Goal: Transaction & Acquisition: Purchase product/service

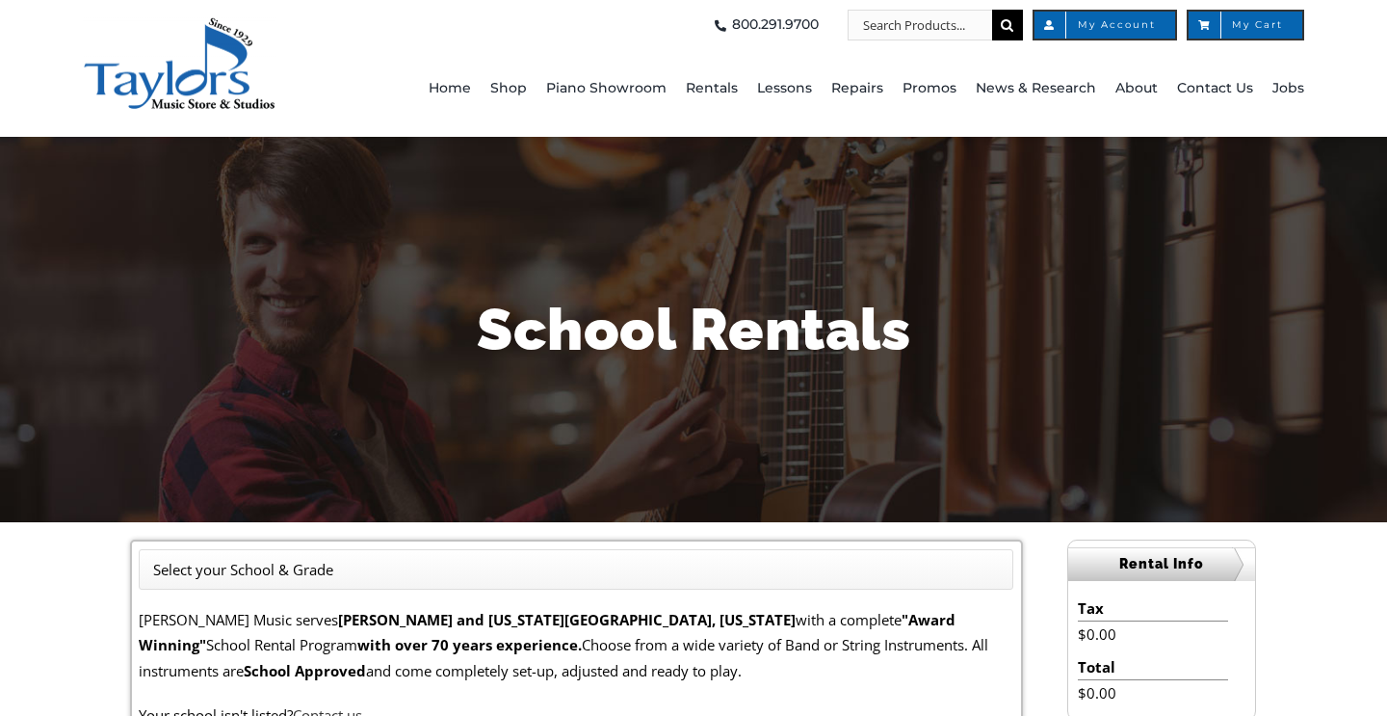
scroll to position [501, 0]
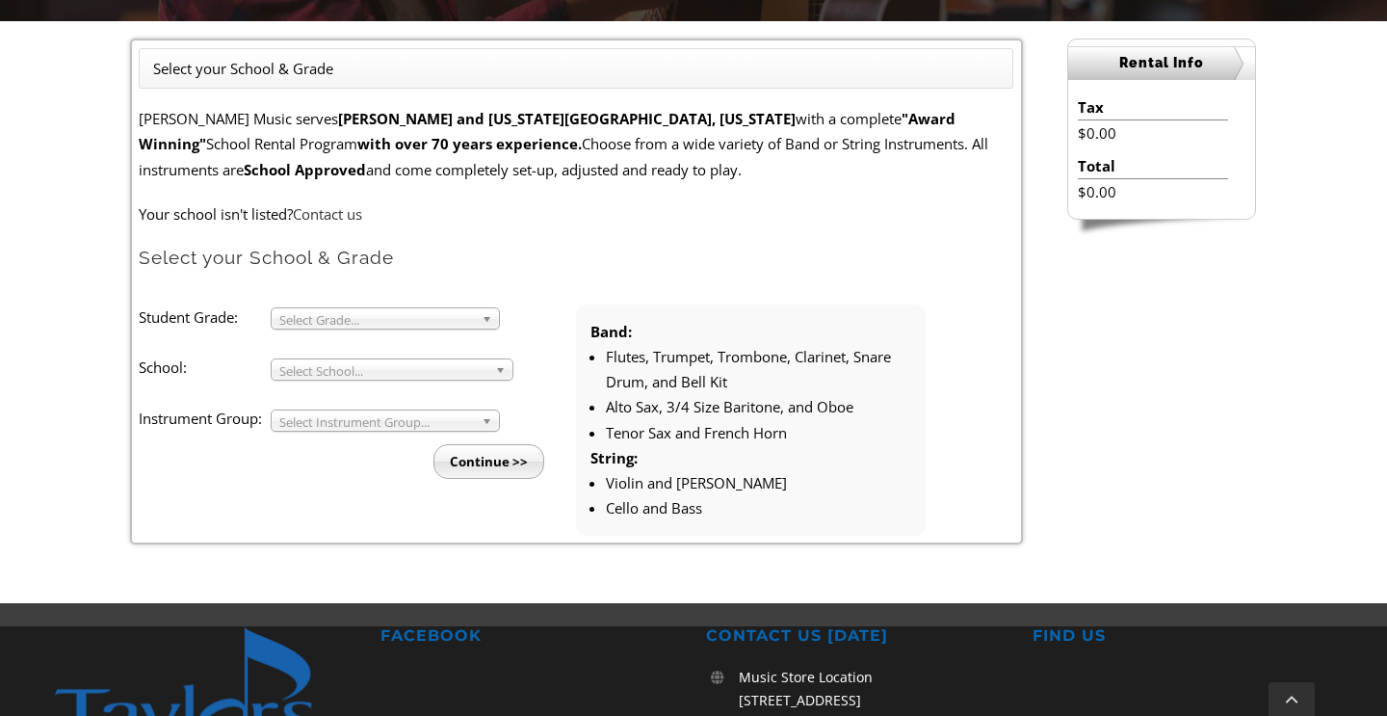
click at [389, 308] on span "Select Grade..." at bounding box center [376, 319] width 195 height 23
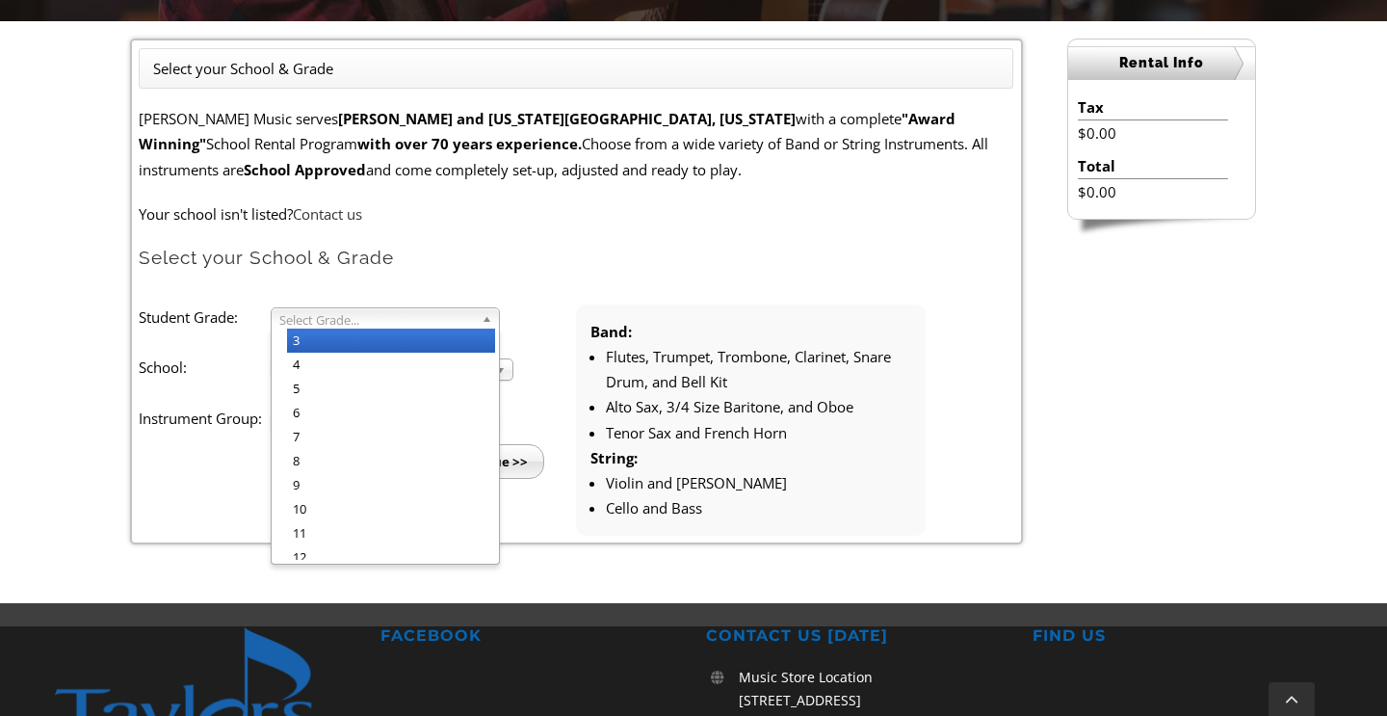
click at [376, 330] on li "3" at bounding box center [391, 341] width 208 height 24
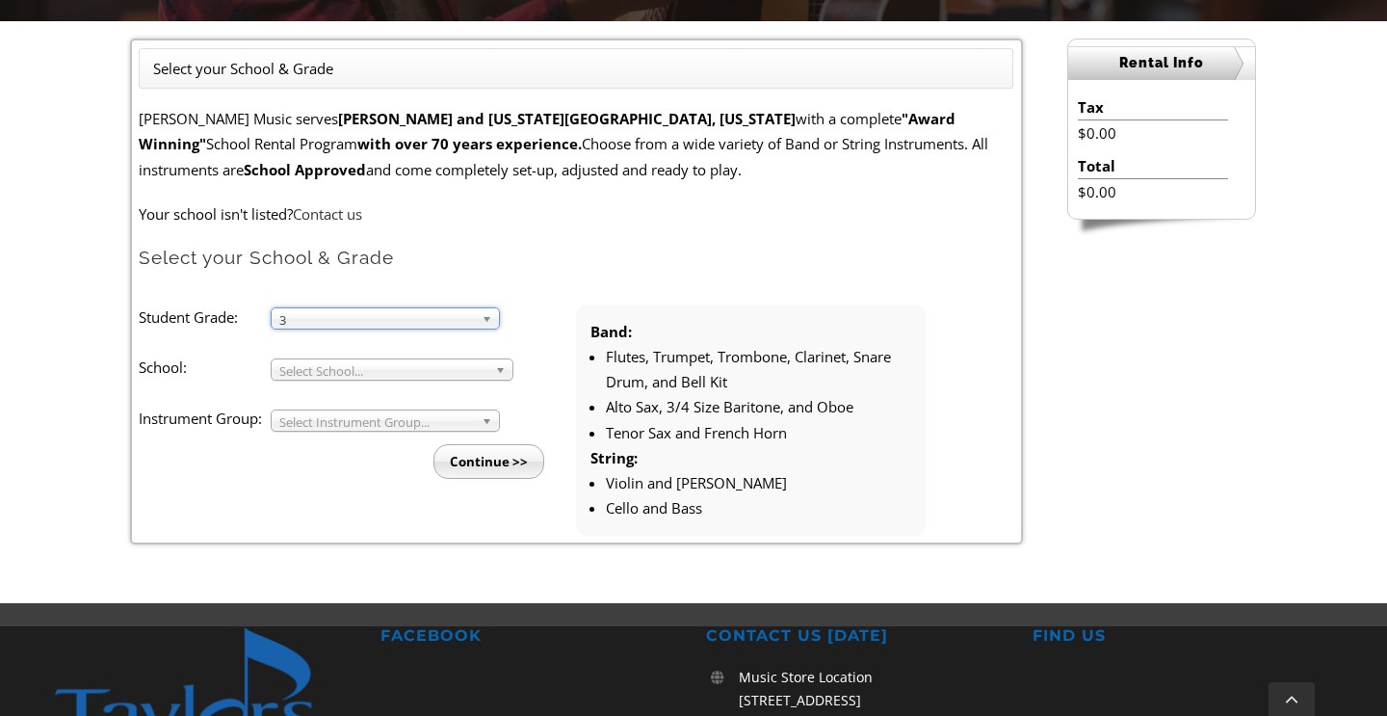
click at [371, 373] on span "Select School..." at bounding box center [383, 370] width 208 height 23
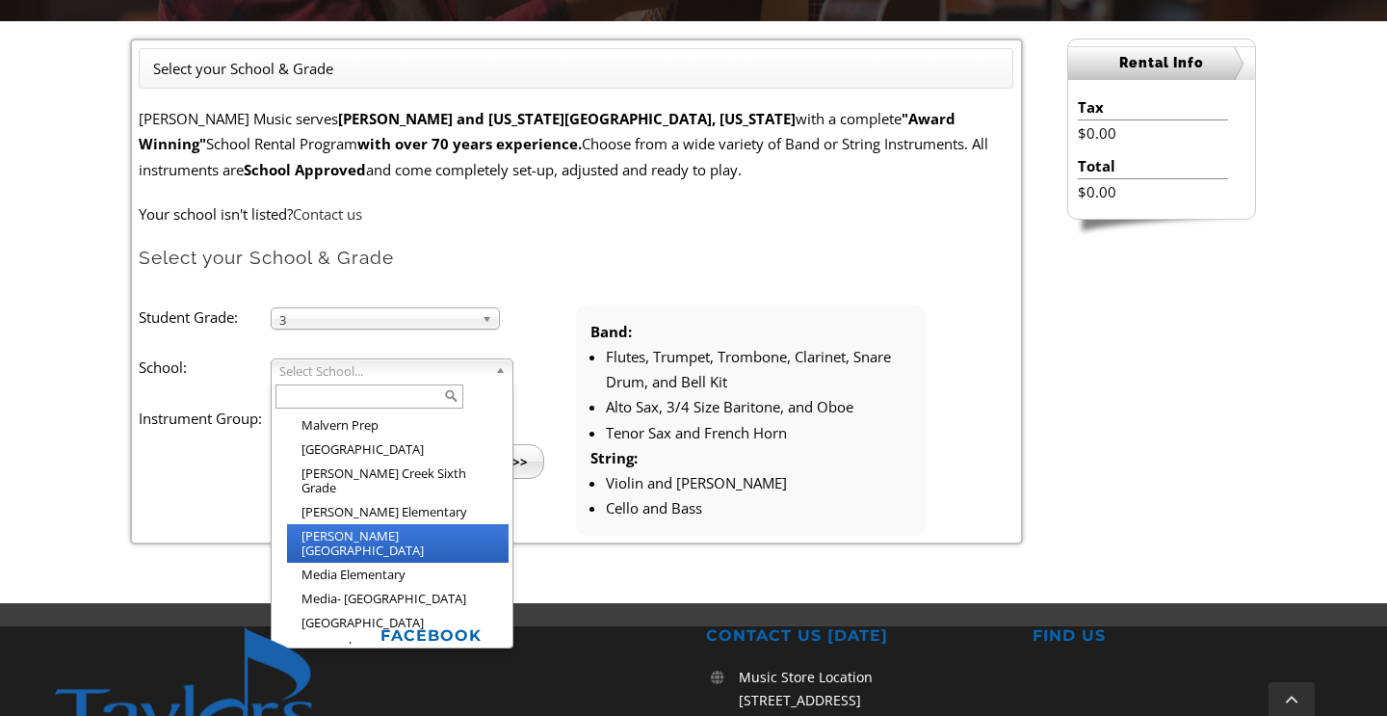
scroll to position [1862, 0]
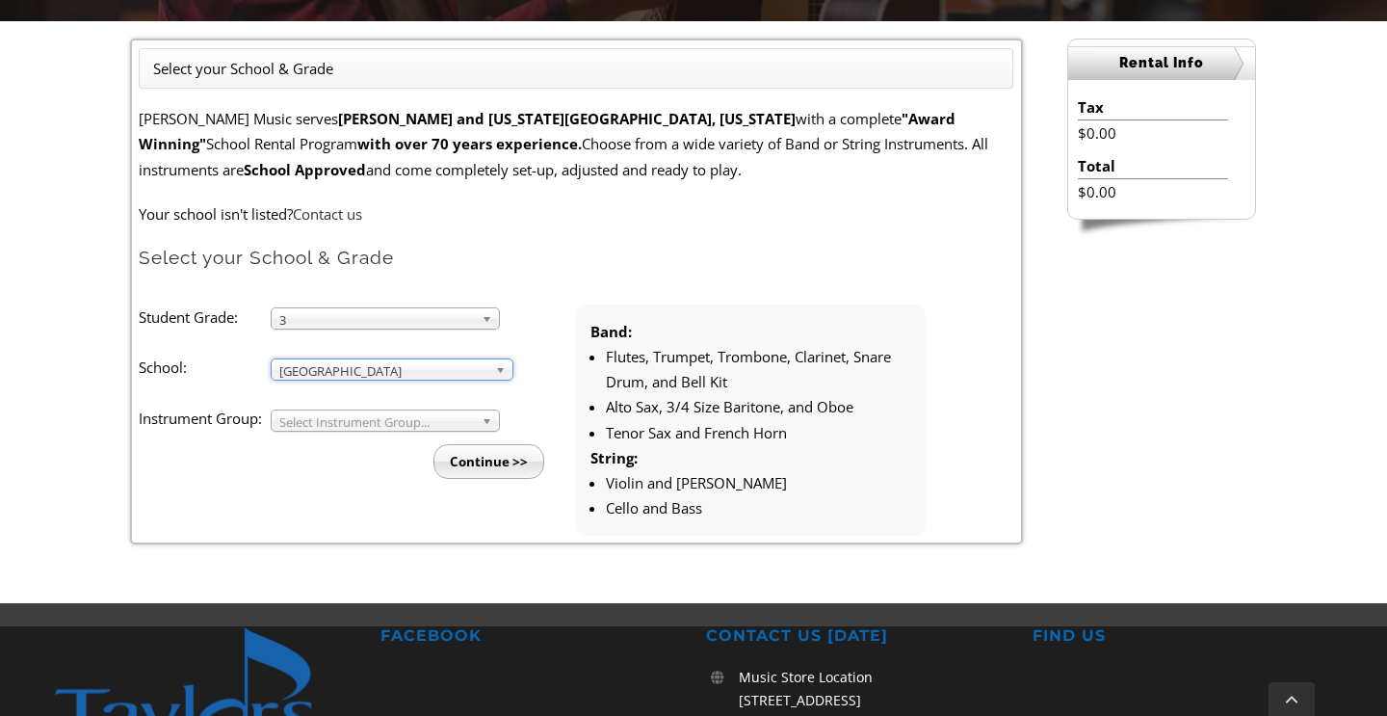
click at [419, 420] on span "Select Instrument Group..." at bounding box center [376, 421] width 195 height 23
click at [394, 457] on li "Strings" at bounding box center [391, 467] width 208 height 24
click at [520, 454] on input "Continue >>" at bounding box center [489, 461] width 111 height 35
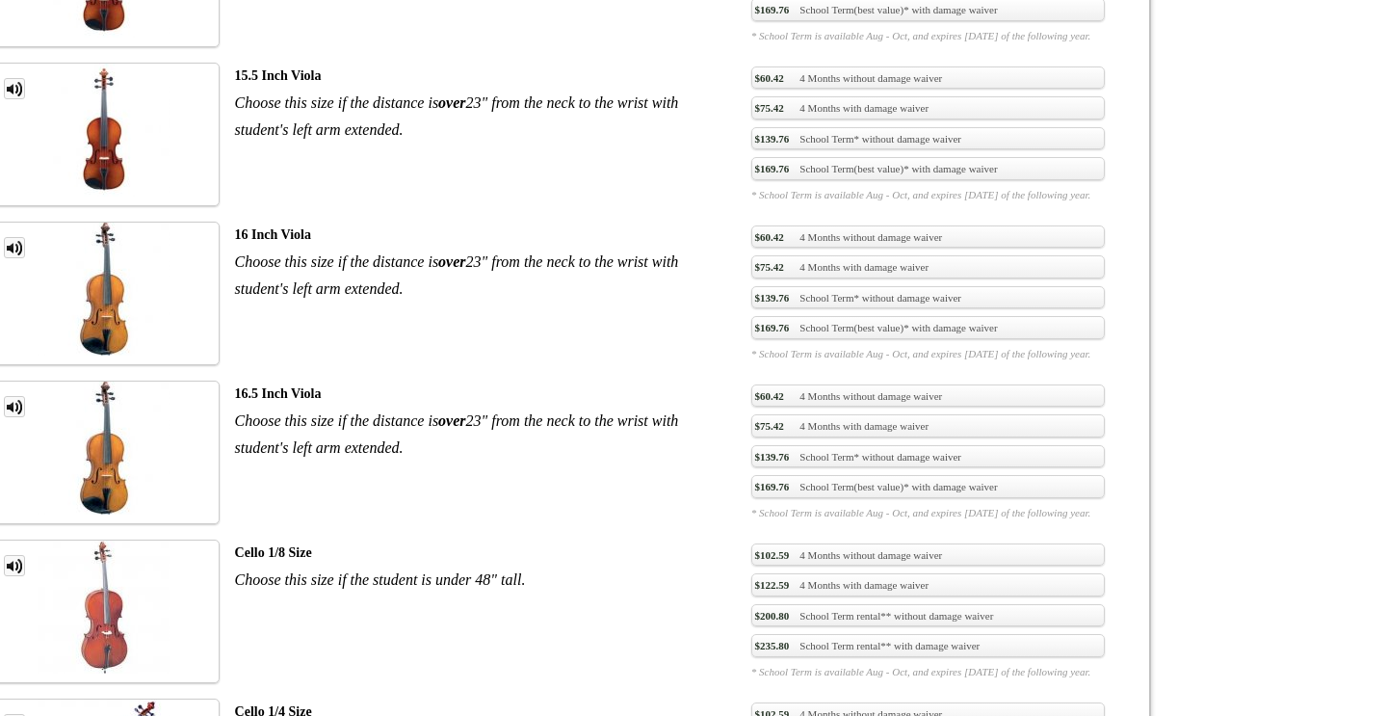
scroll to position [3129, 0]
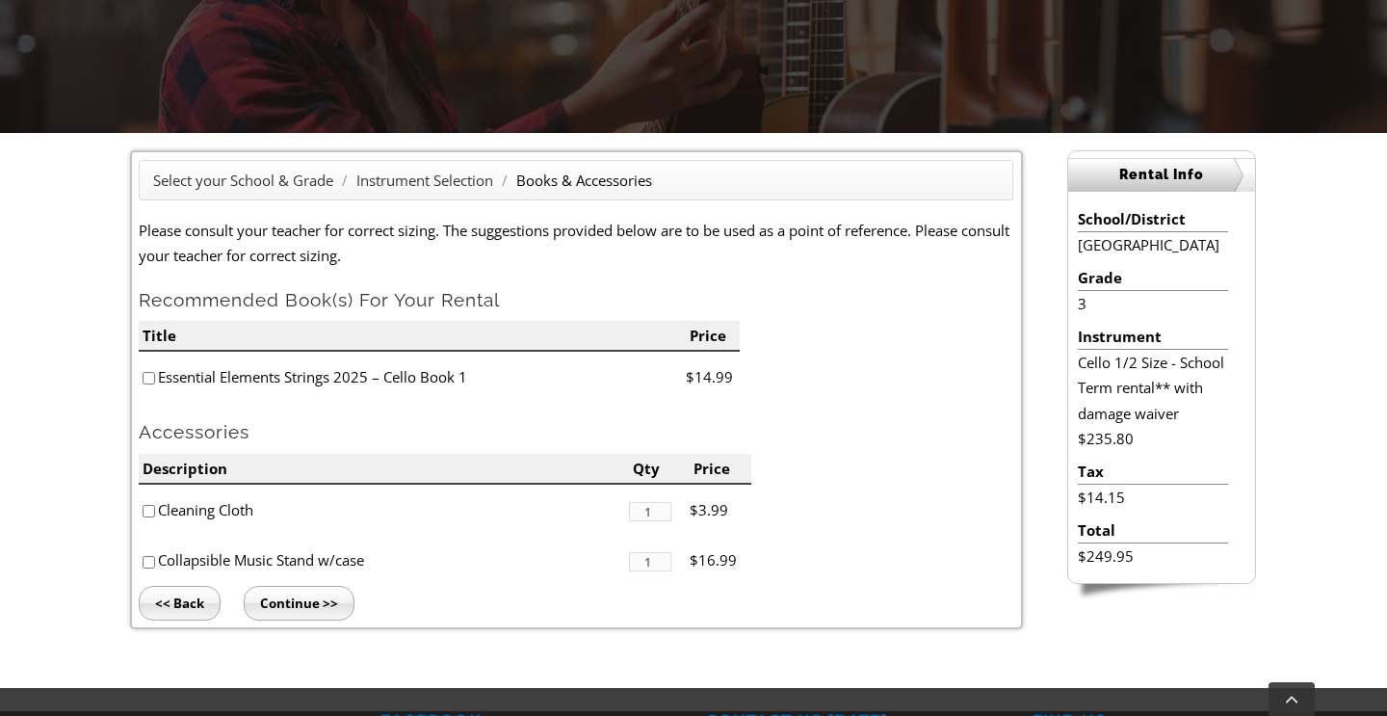
scroll to position [394, 0]
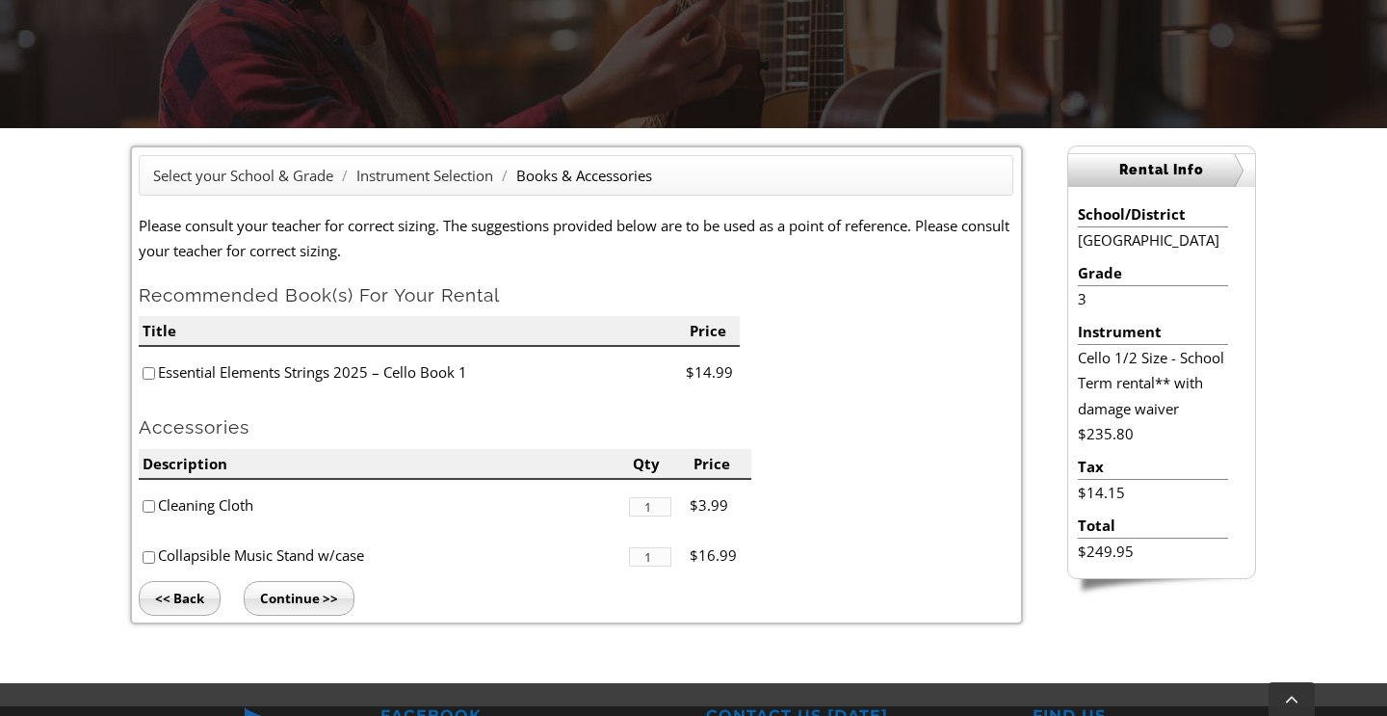
click at [149, 373] on input"] "checkbox" at bounding box center [149, 373] width 13 height 13
checkbox input"] "true"
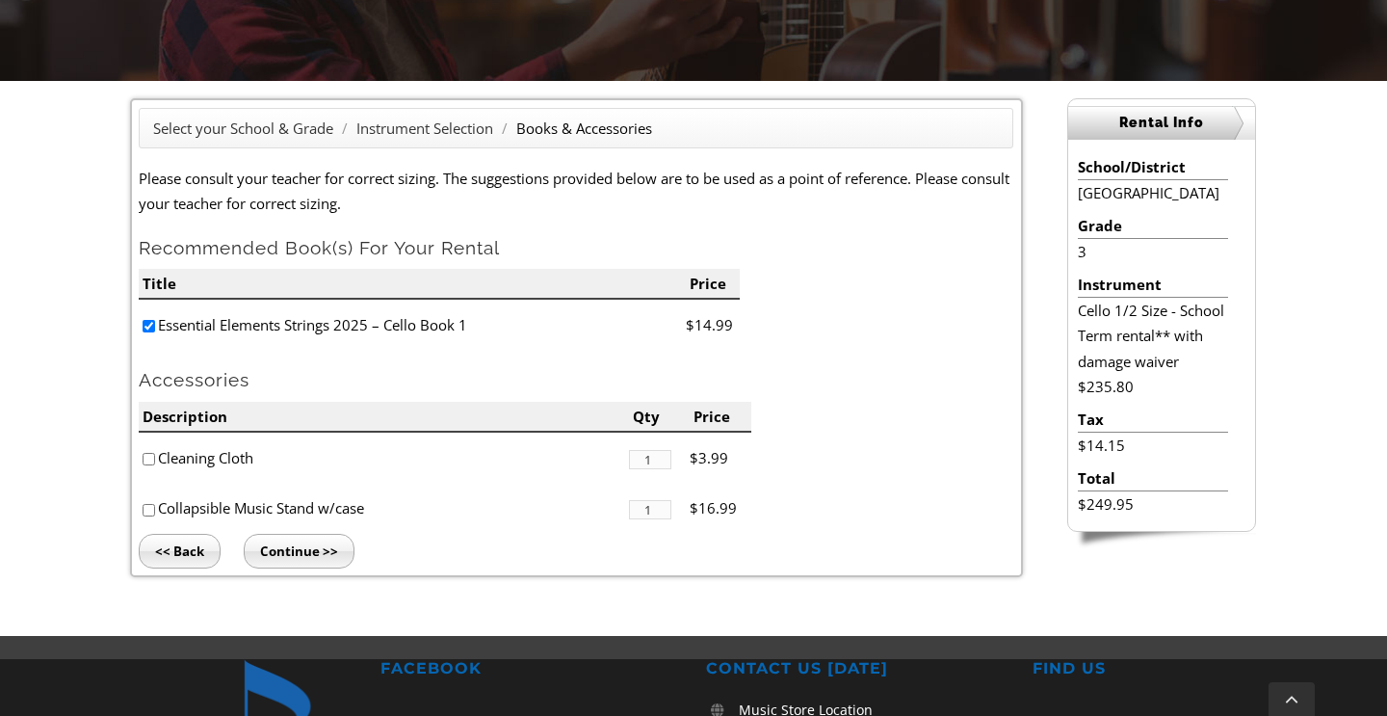
scroll to position [443, 0]
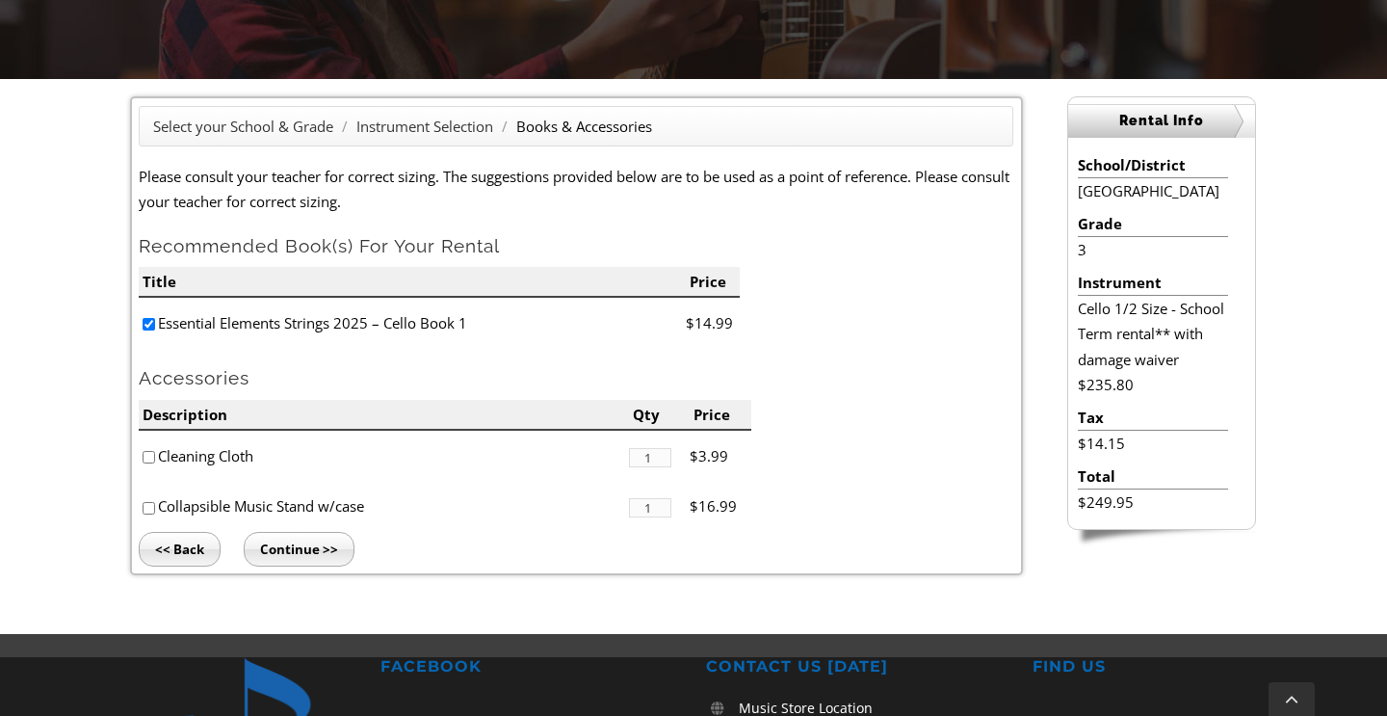
click at [295, 540] on input "Continue >>" at bounding box center [299, 549] width 111 height 35
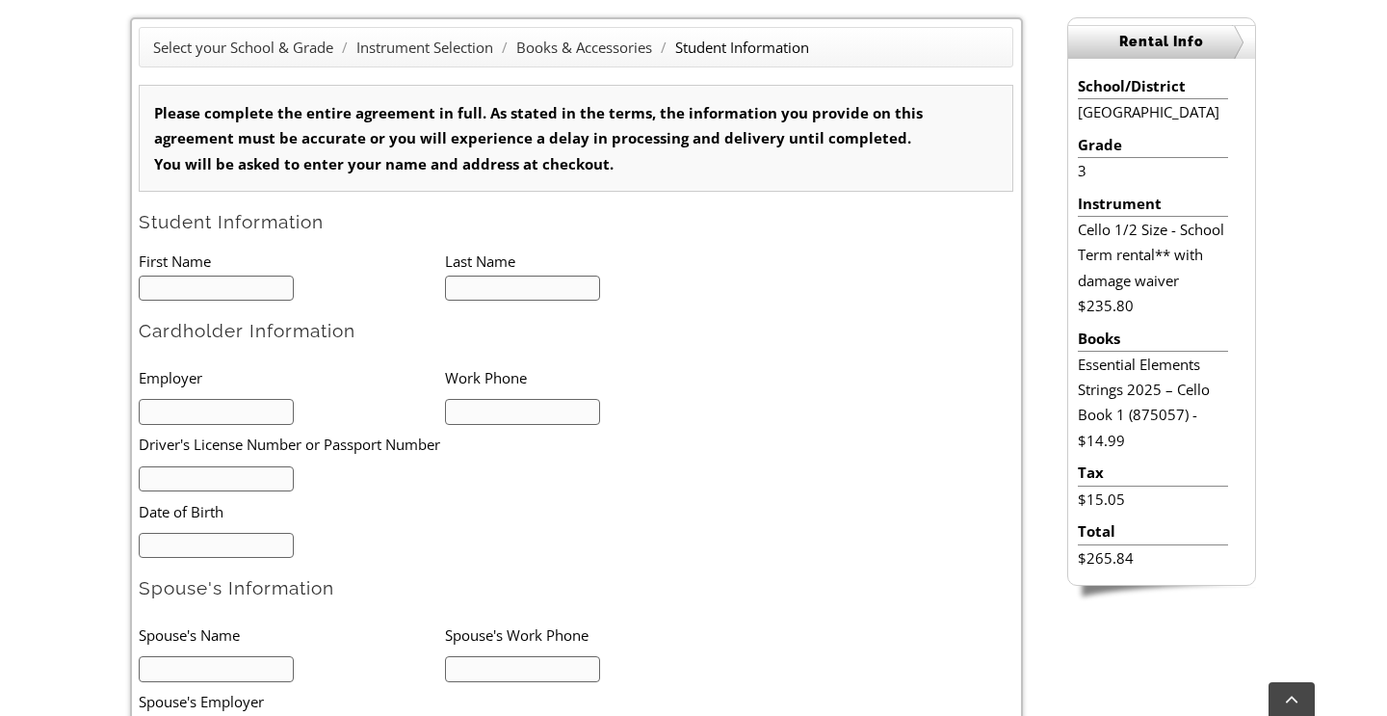
scroll to position [490, 0]
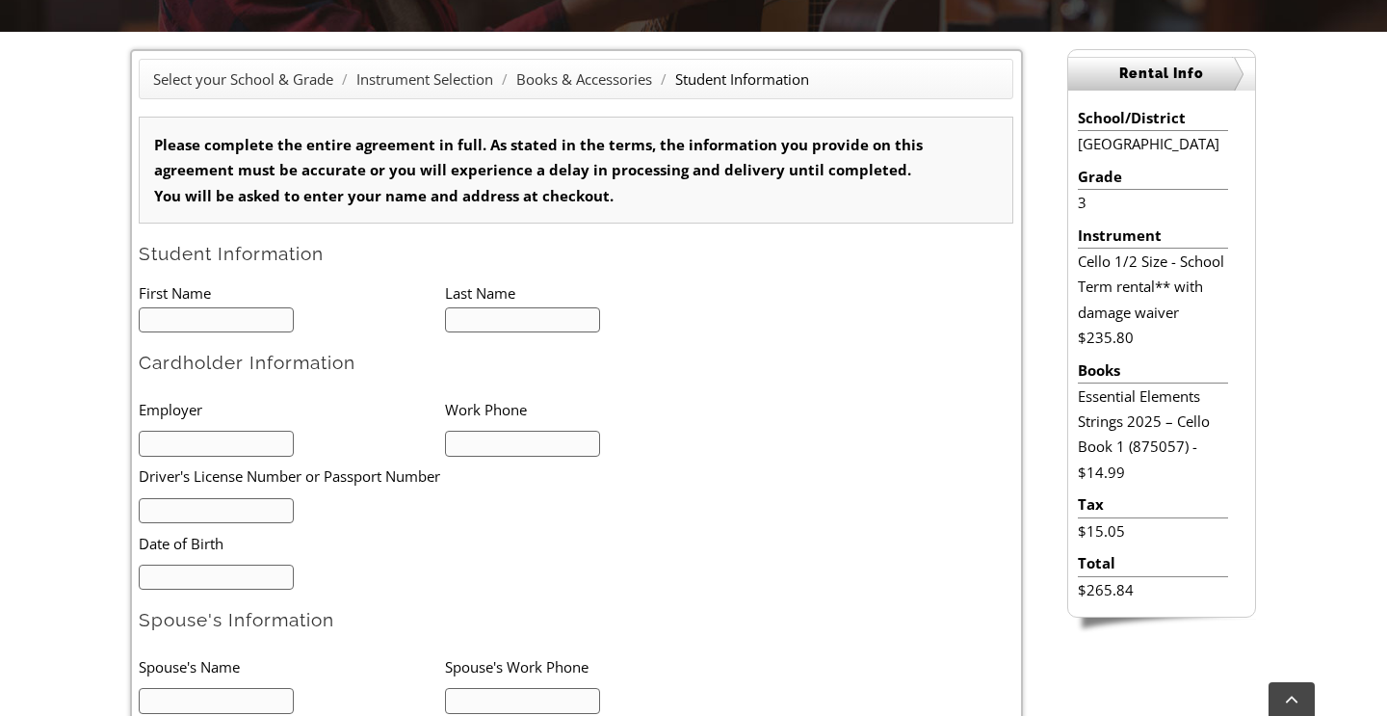
type input "1"
type input "Leah"
type input "Baker"
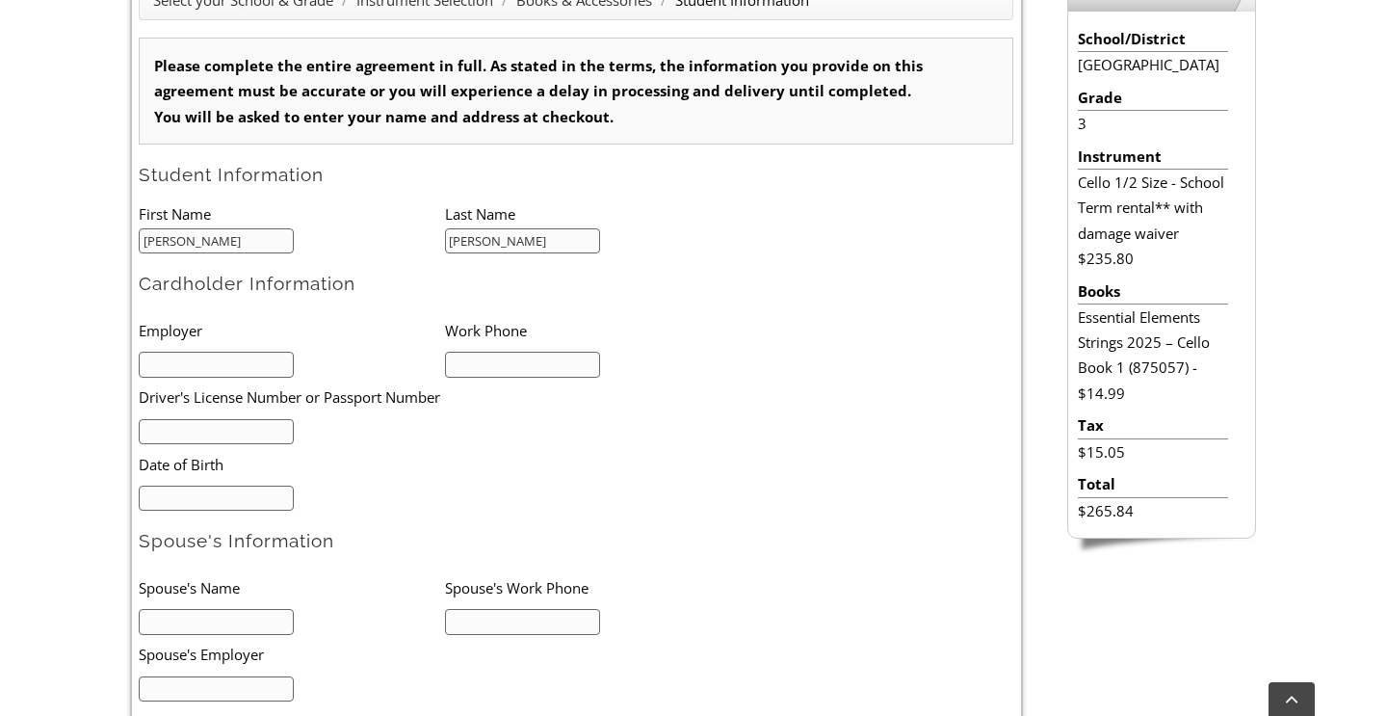
scroll to position [569, 0]
type input "Goldschmitt and Associates"
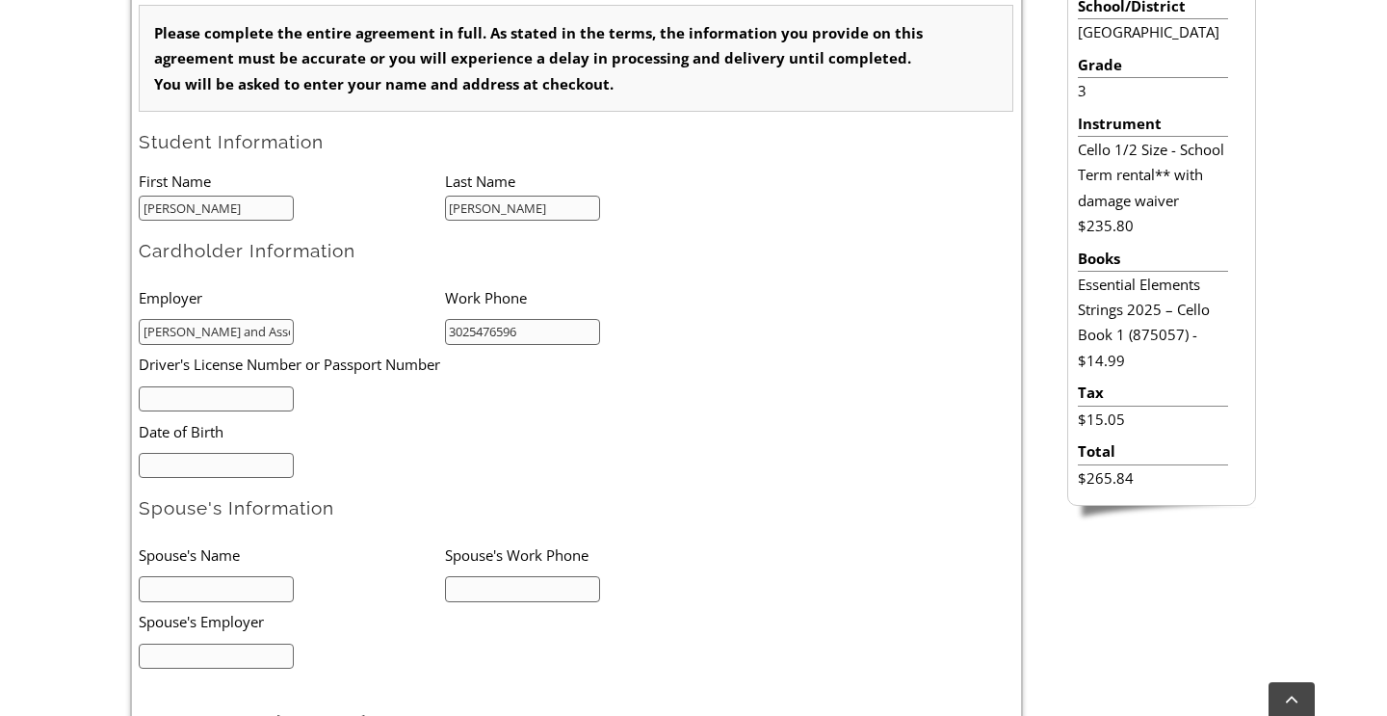
scroll to position [604, 0]
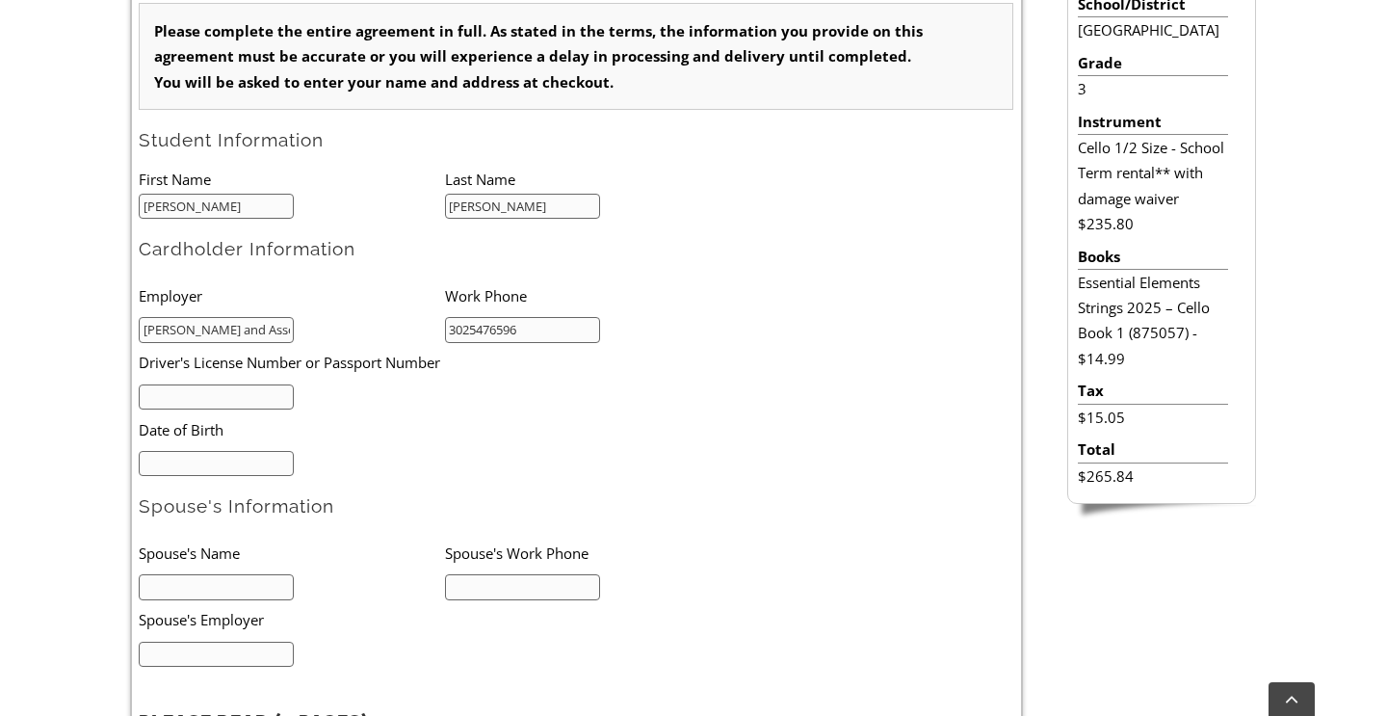
type input "3025476596"
click at [251, 384] on input "text" at bounding box center [216, 397] width 155 height 26
click at [485, 328] on input "3025476596" at bounding box center [522, 330] width 155 height 26
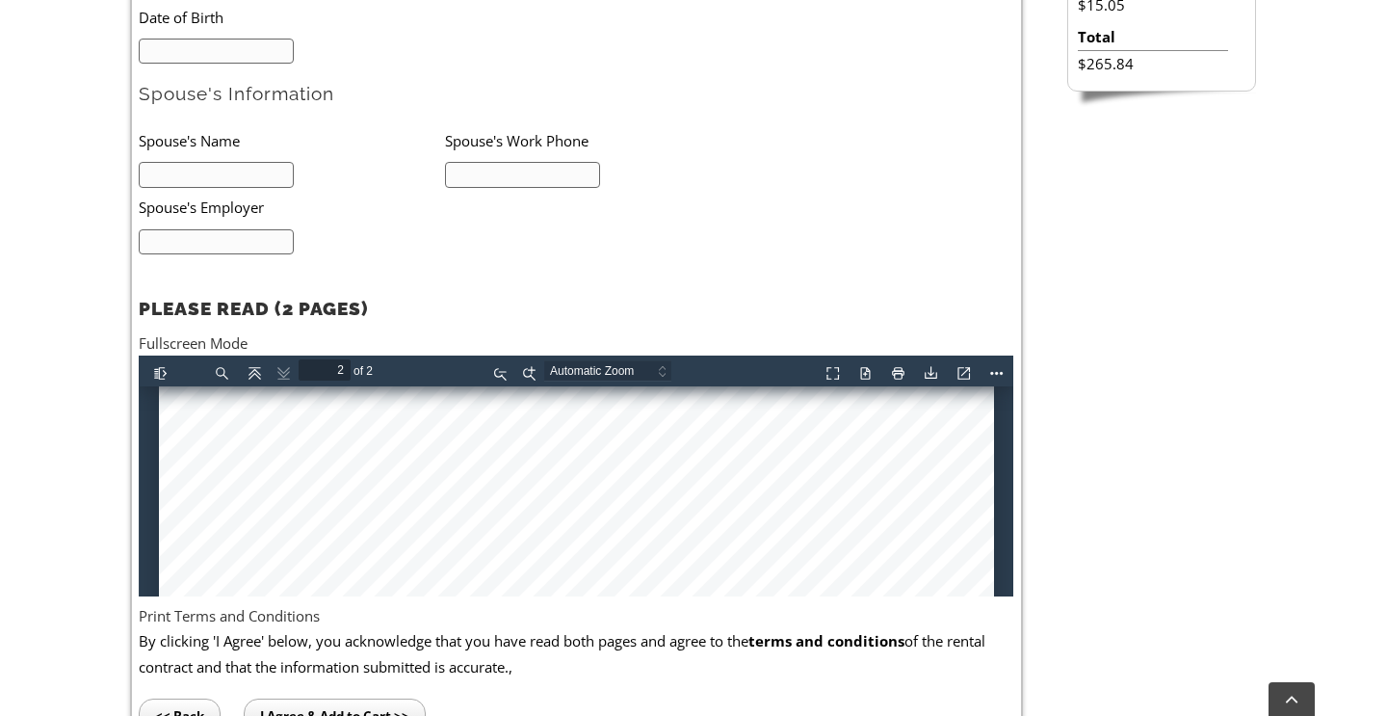
scroll to position [1459, 0]
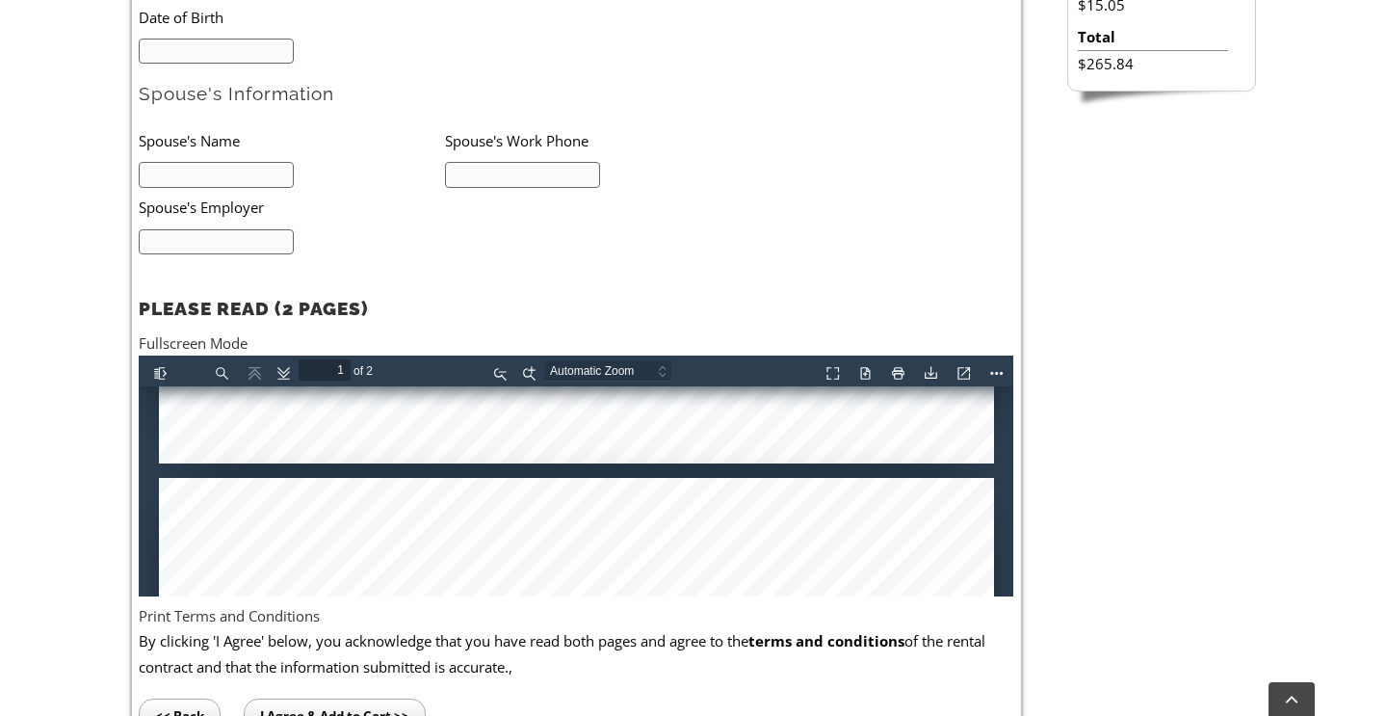
type input "2"
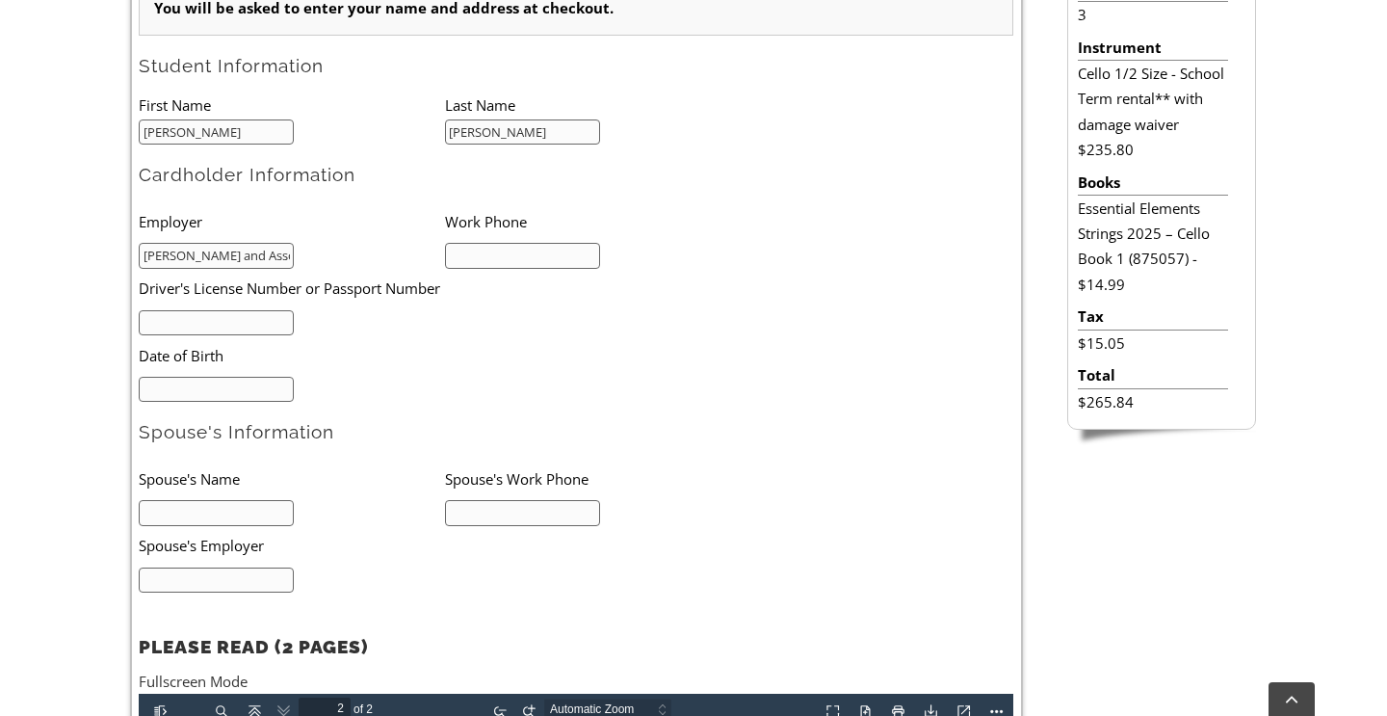
scroll to position [678, 0]
click at [270, 324] on input "text" at bounding box center [216, 323] width 155 height 26
type input "09/27/1989"
click at [199, 310] on input "text" at bounding box center [216, 323] width 155 height 26
type input "28756916"
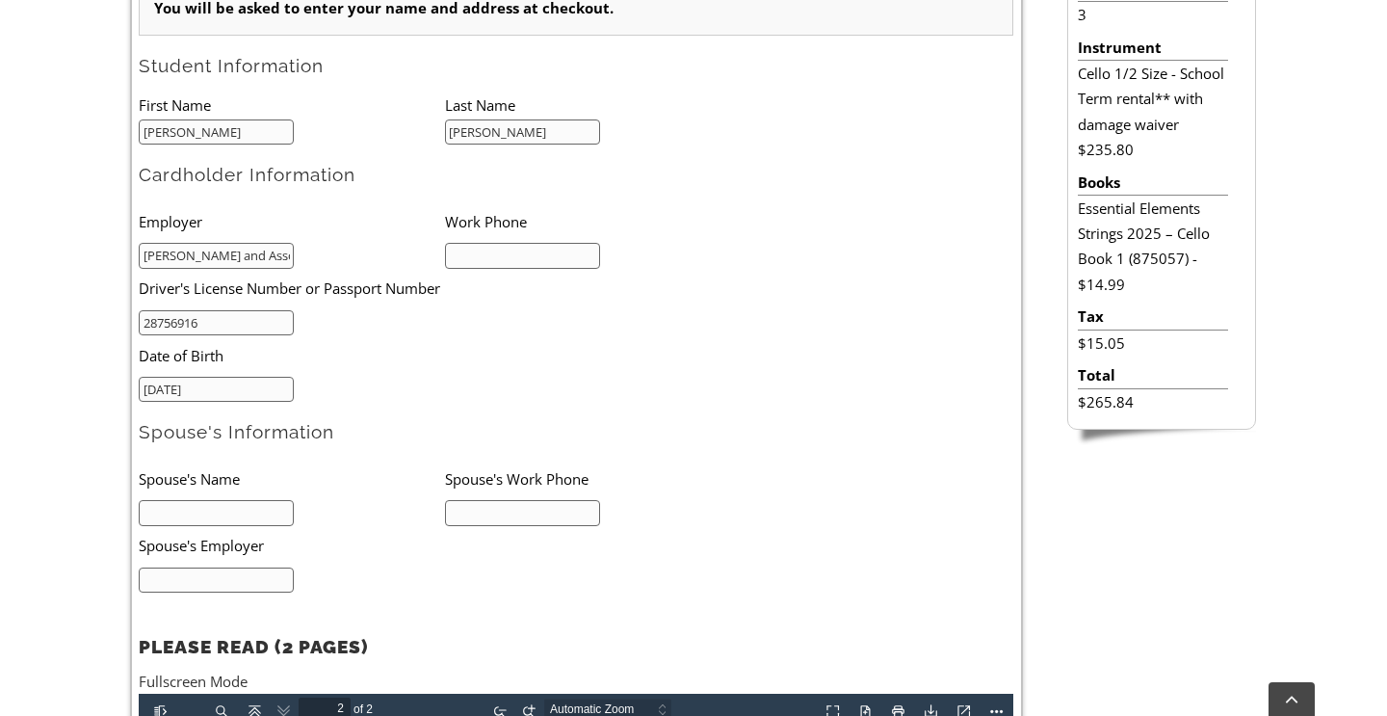
click at [487, 374] on ul "Employer Work Phone Goldschmitt and Associates Driver's License Number or Passp…" at bounding box center [445, 301] width 612 height 200
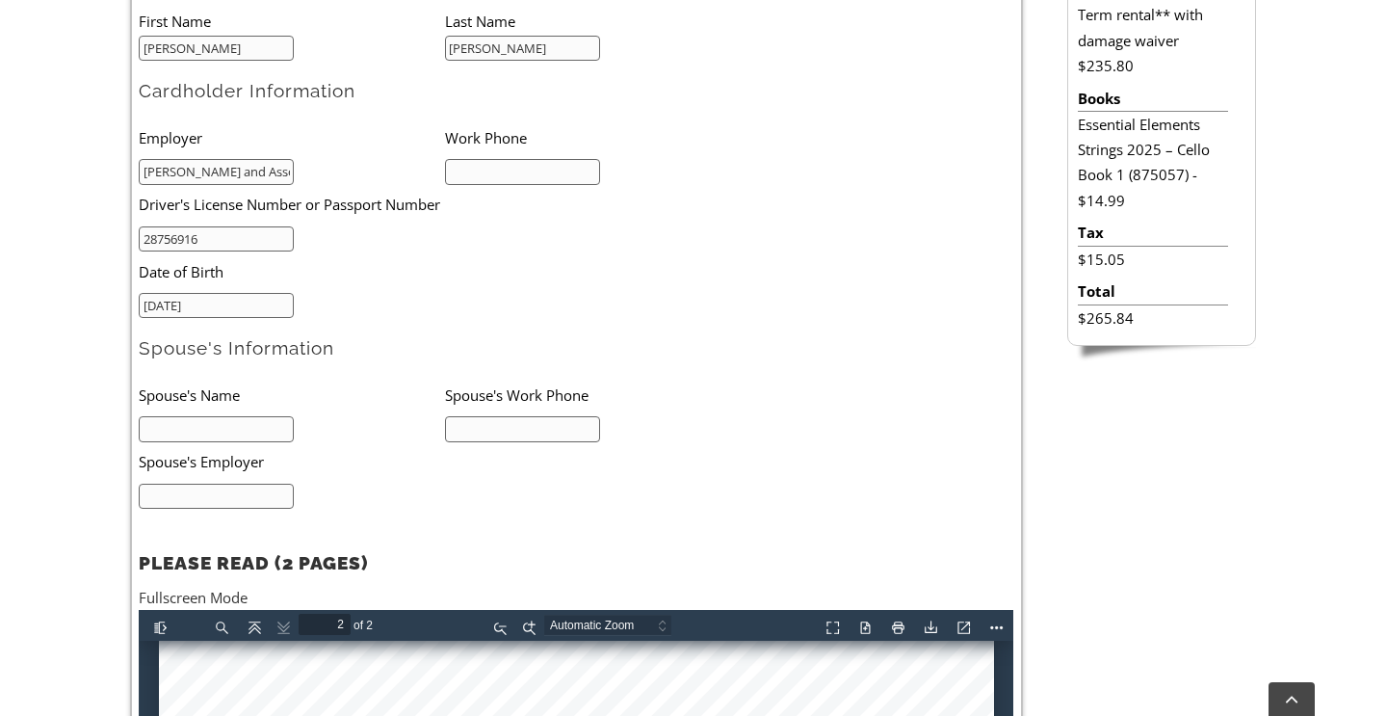
scroll to position [833, 0]
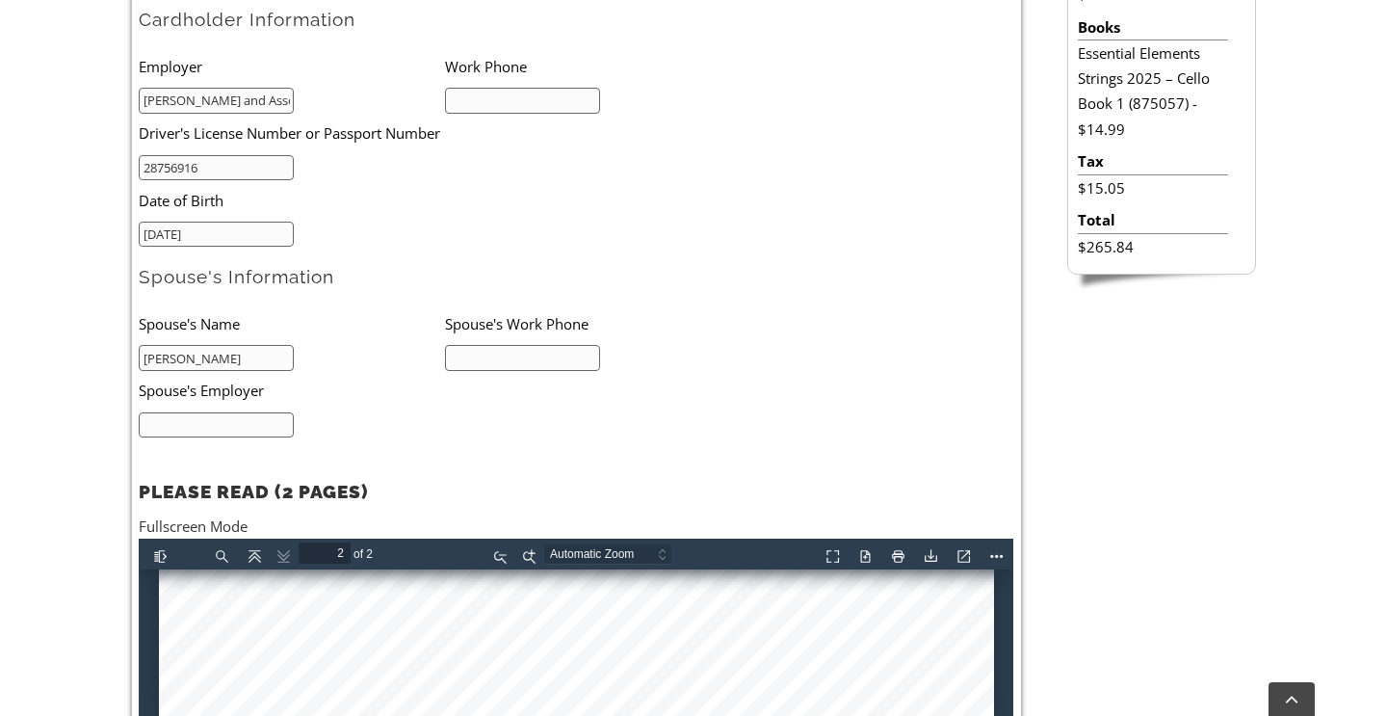
type input "Justin Thomas"
click at [218, 412] on input "text" at bounding box center [216, 425] width 155 height 26
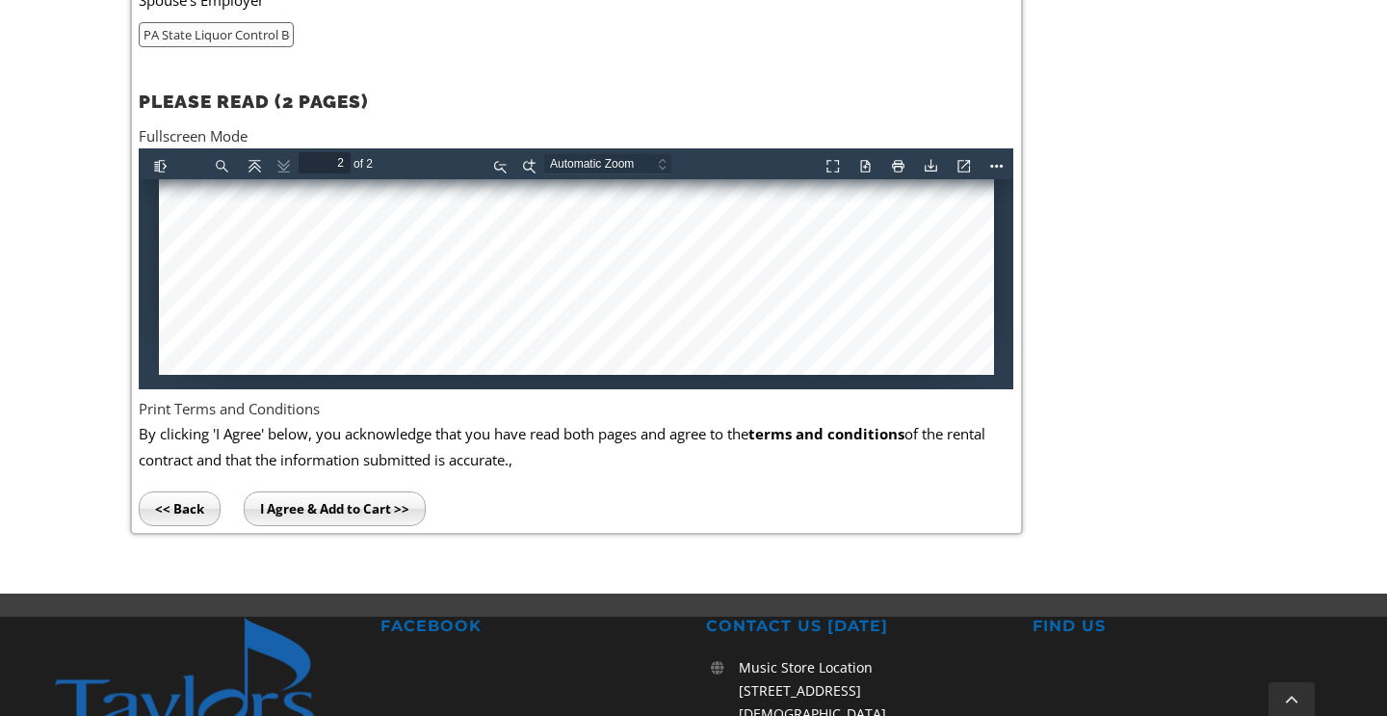
scroll to position [1227, 0]
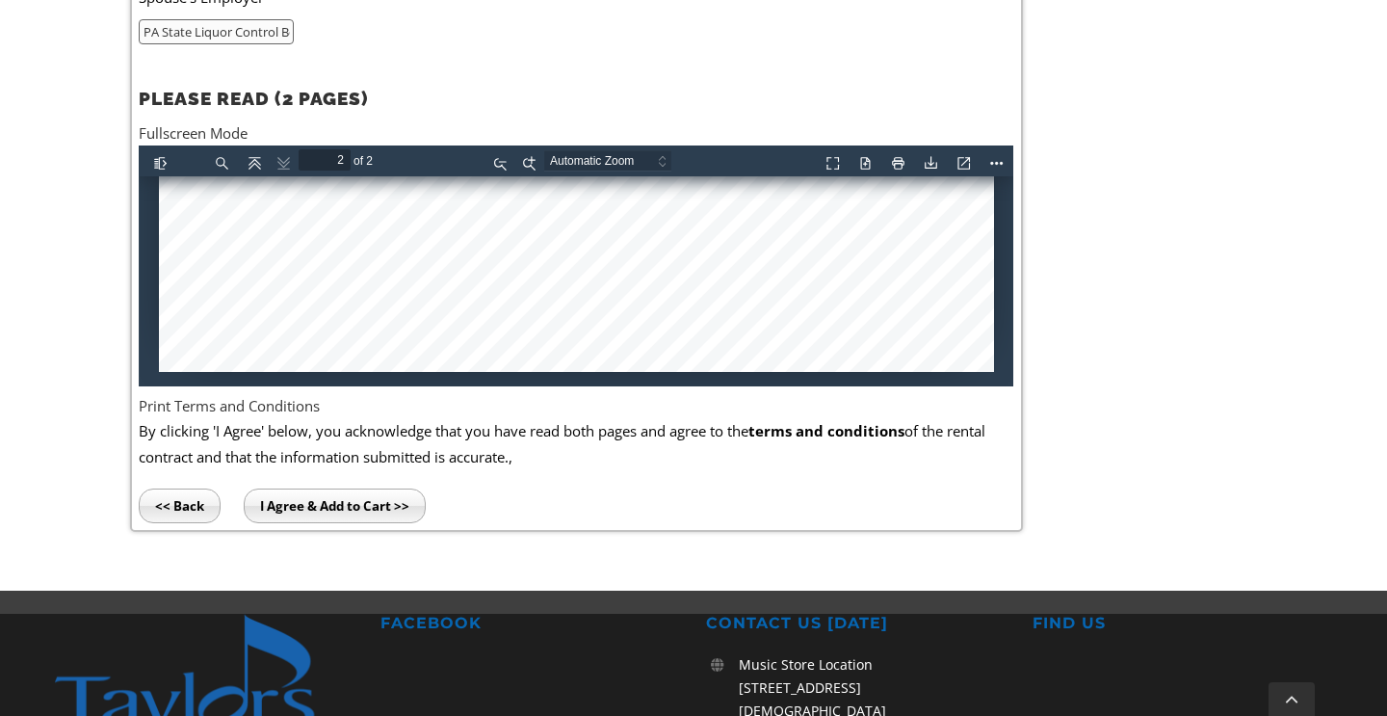
type input "PA State Liquor Control Board"
click at [330, 489] on input "I Agree & Add to Cart >>" at bounding box center [335, 506] width 182 height 35
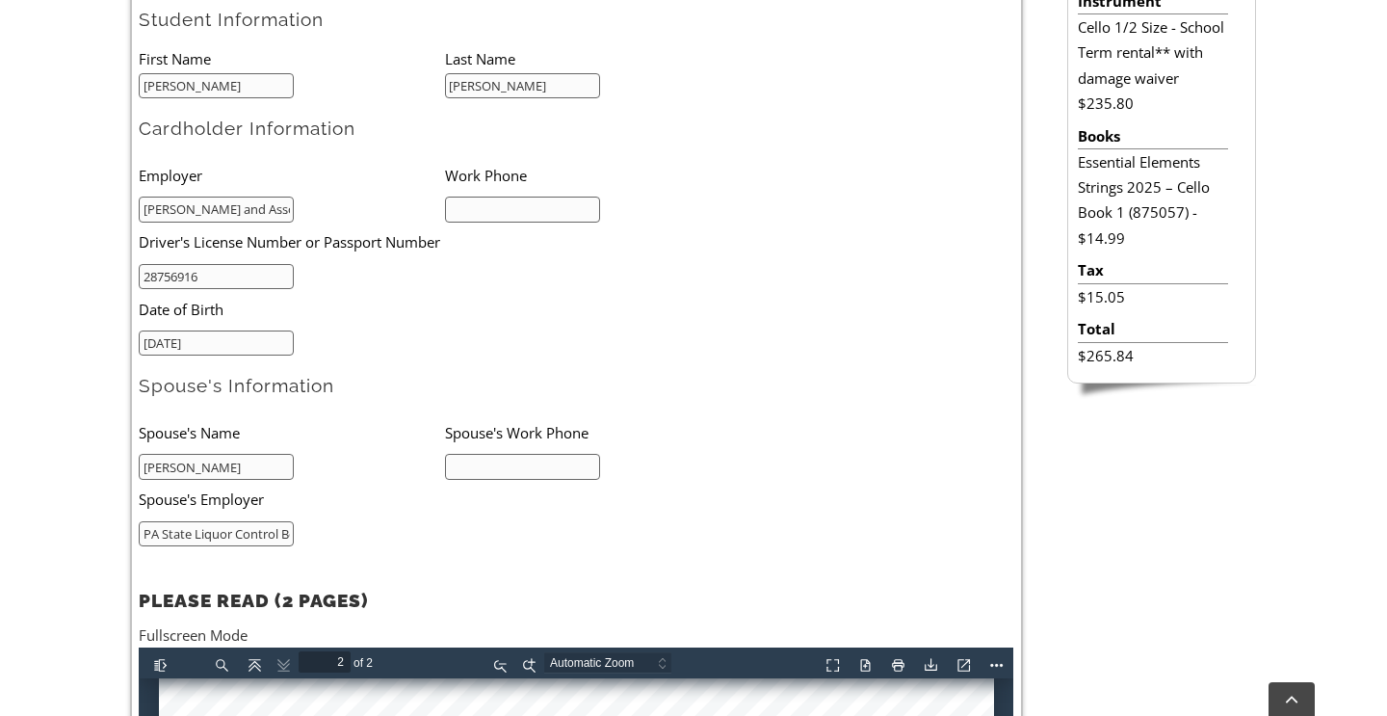
scroll to position [673, 0]
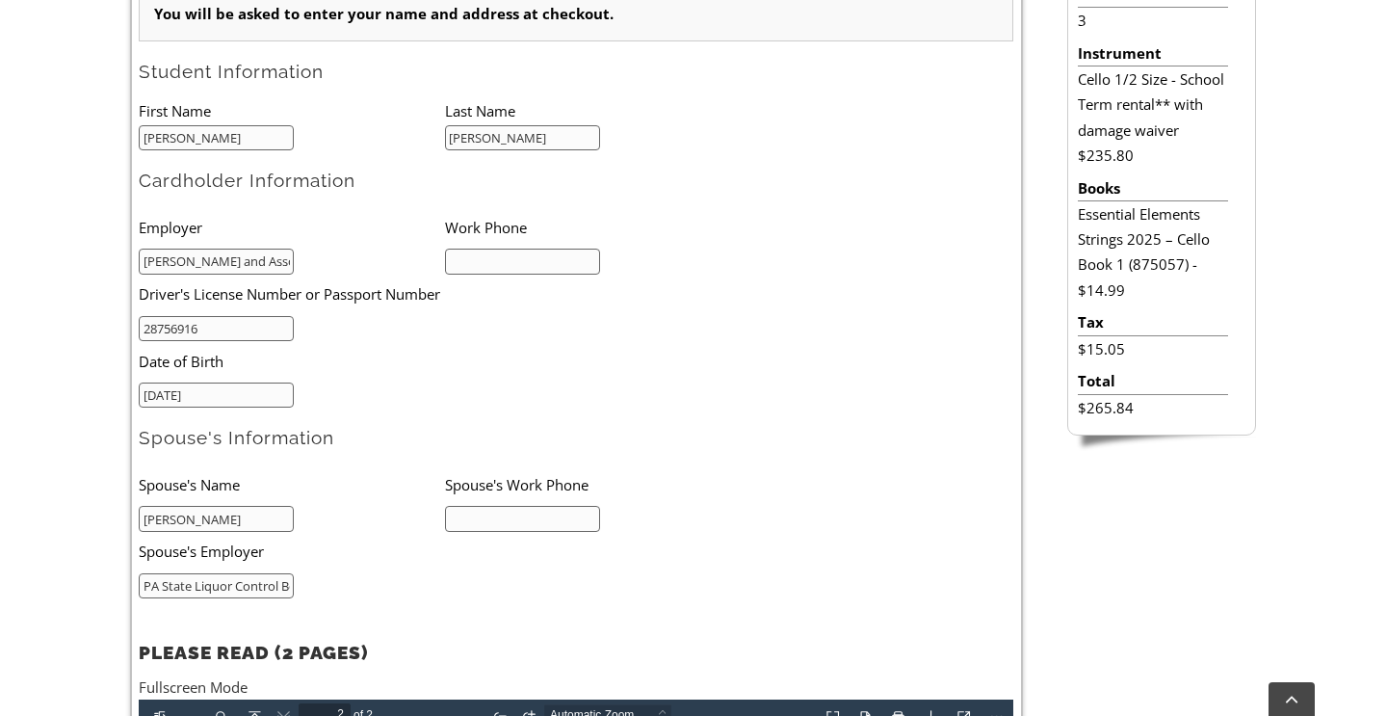
click at [560, 249] on input "text" at bounding box center [522, 262] width 155 height 26
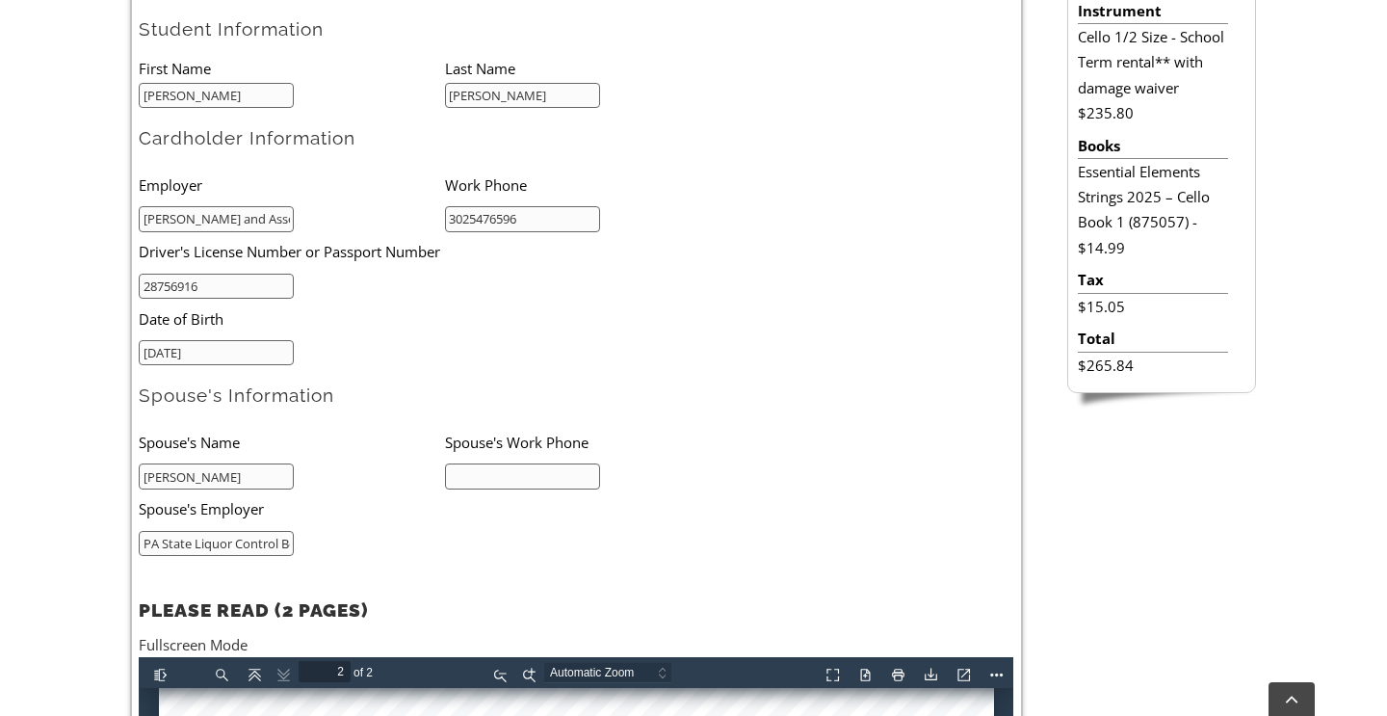
scroll to position [716, 0]
type input "3025476596"
click at [574, 454] on li "Spouse's Work Phone" at bounding box center [598, 441] width 306 height 40
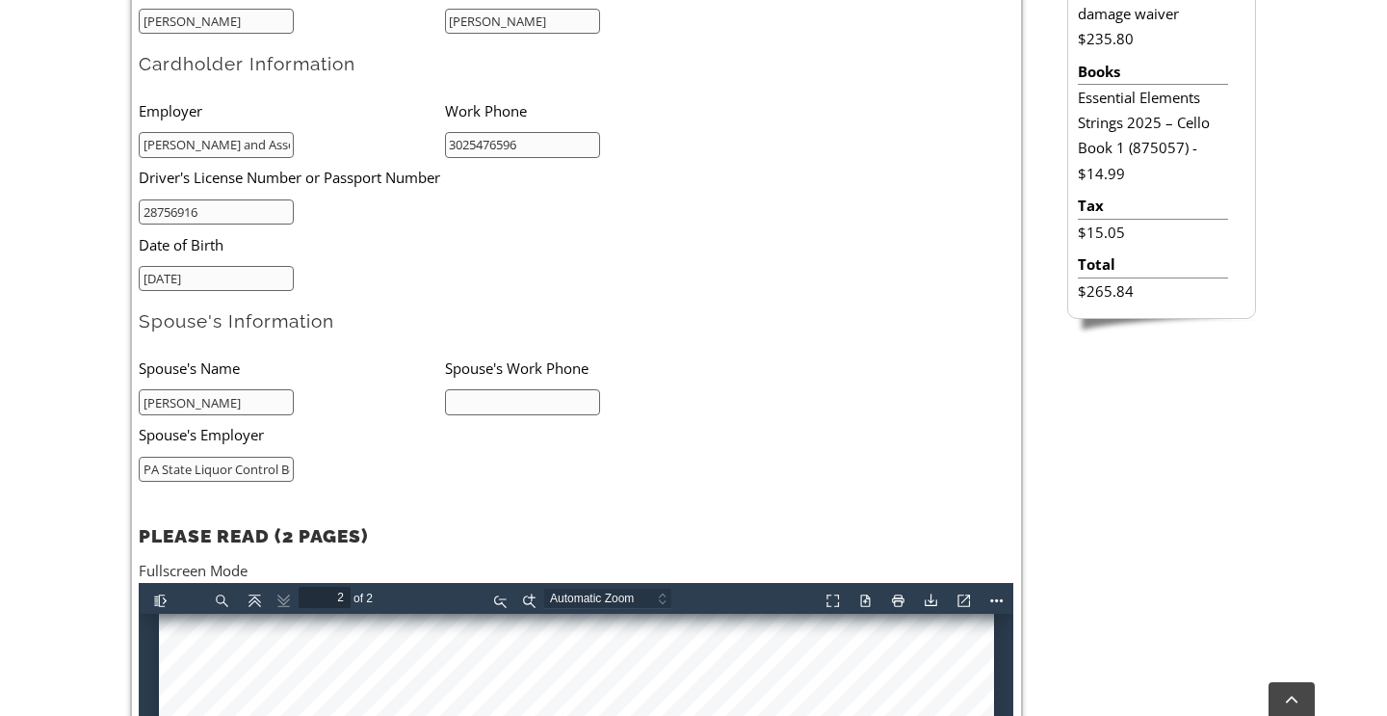
scroll to position [790, 0]
type input "6104443052"
click at [504, 142] on input "3025476596" at bounding box center [522, 144] width 155 height 26
click at [674, 197] on ul "Employer Work Phone Goldschmitt and Associates 3025476596 Driver's License Numb…" at bounding box center [445, 190] width 612 height 200
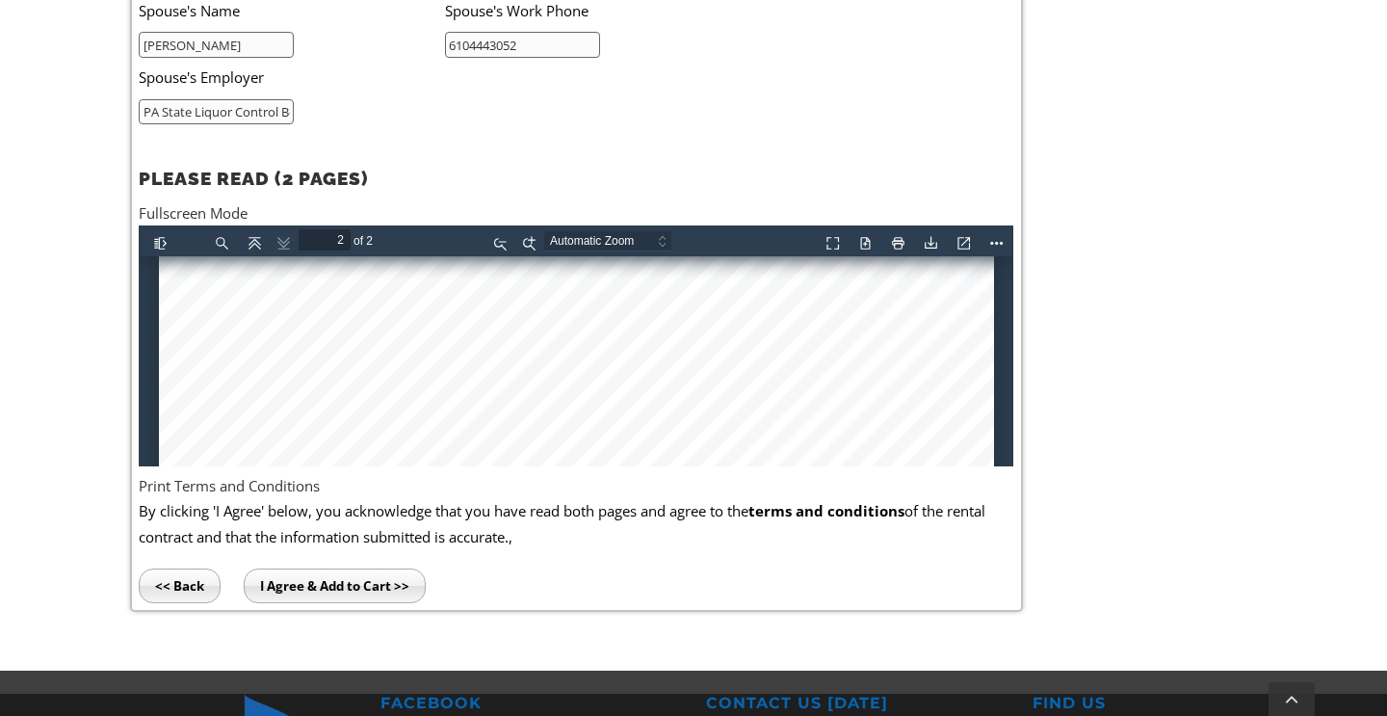
scroll to position [1149, 0]
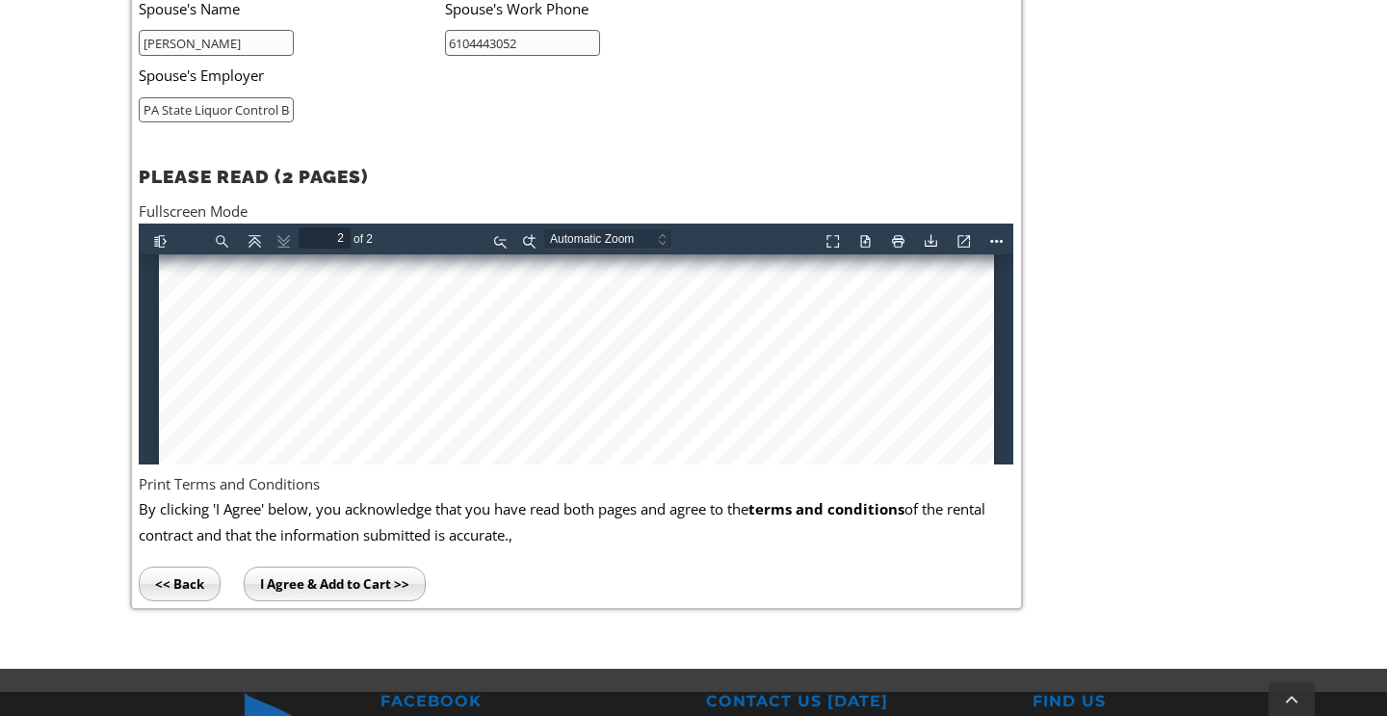
click at [325, 568] on input "I Agree & Add to Cart >>" at bounding box center [335, 584] width 182 height 35
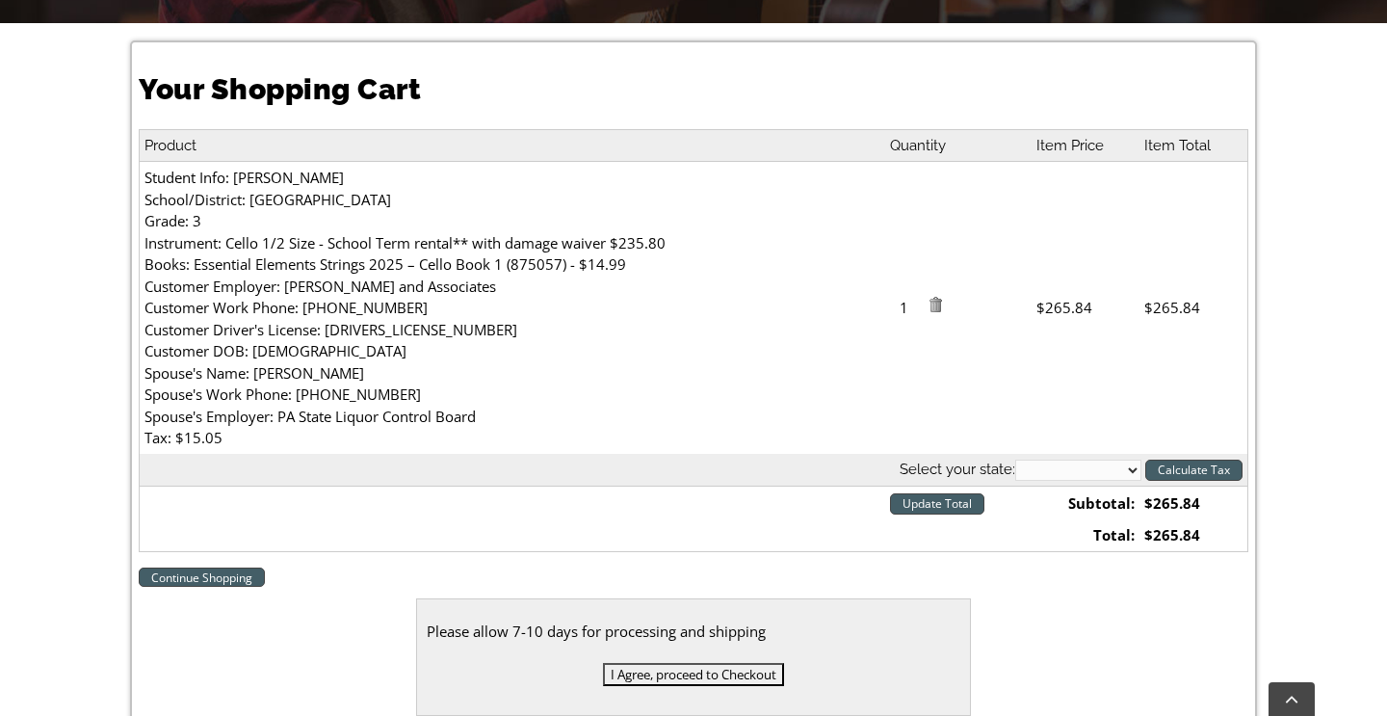
scroll to position [499, 0]
select select "PA"
click at [1229, 467] on input "Calculate Tax" at bounding box center [1194, 470] width 97 height 21
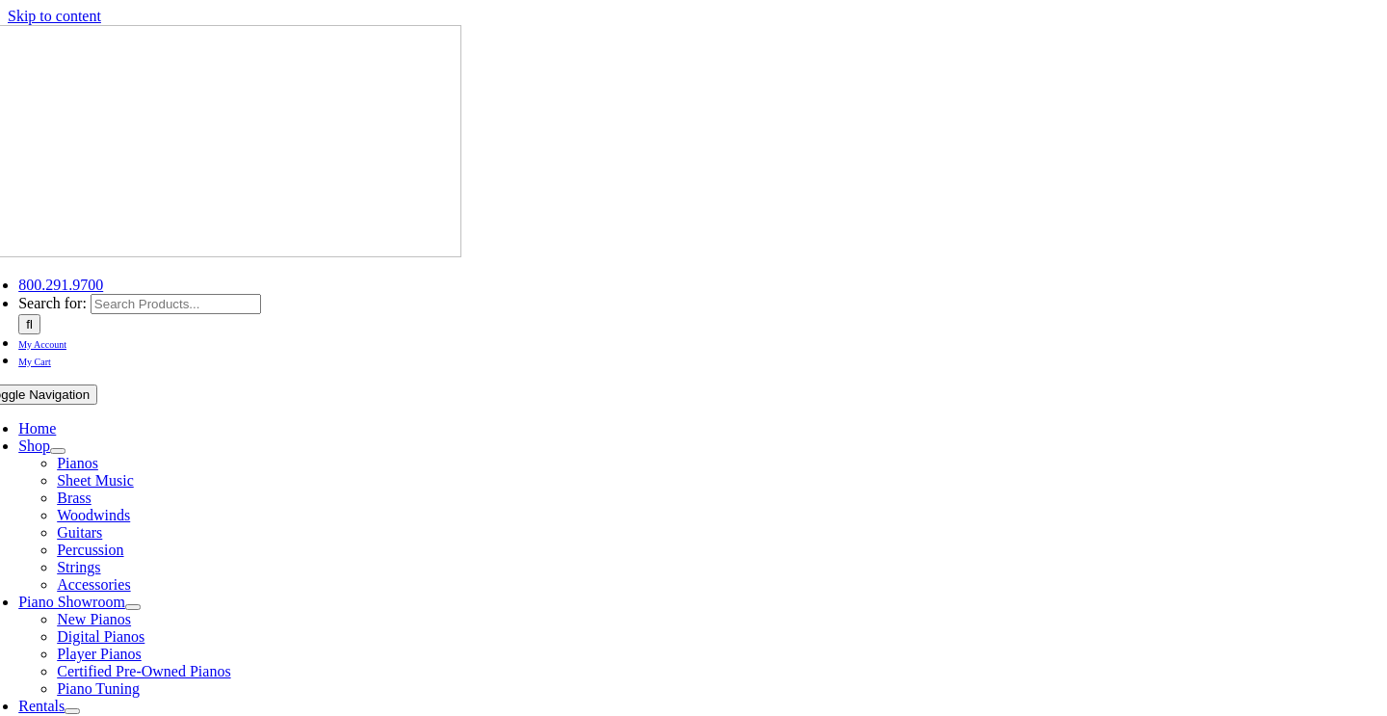
select select "PA"
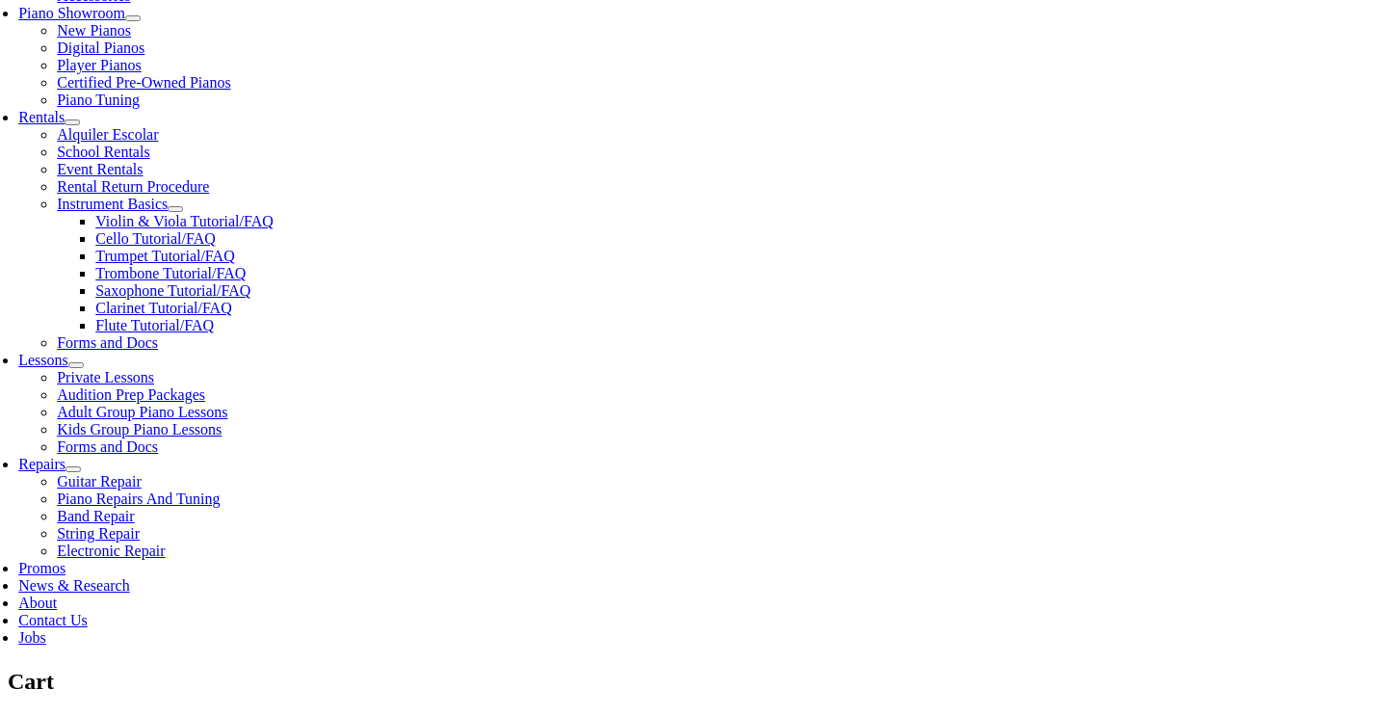
scroll to position [612, 0]
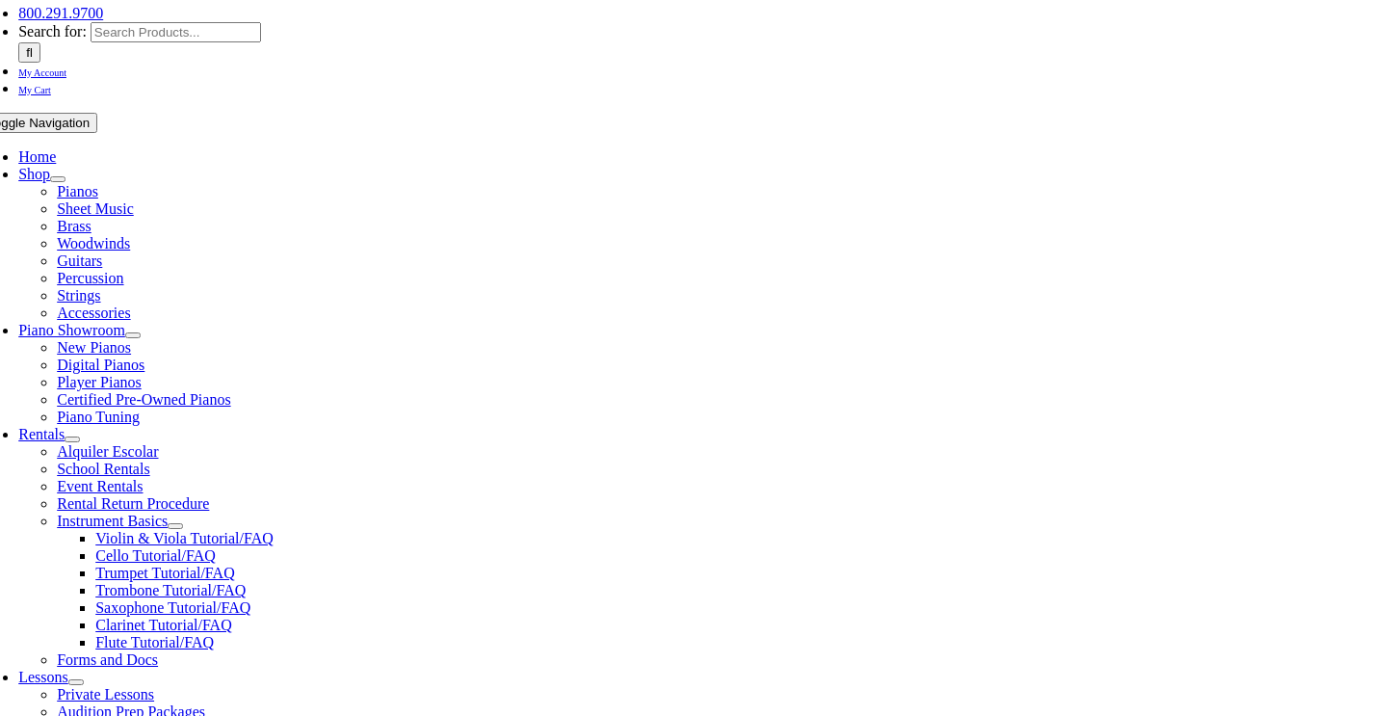
scroll to position [308, 0]
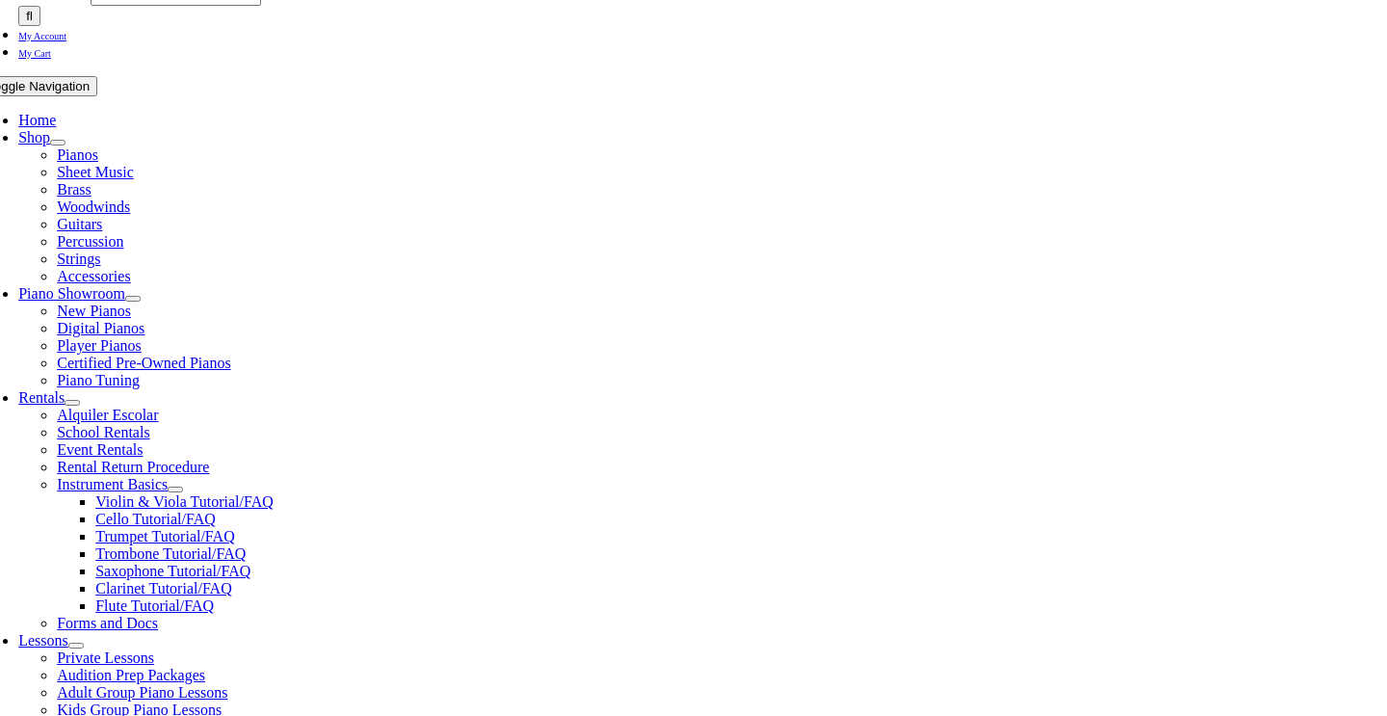
type input "leahmarie2789@gmail.com"
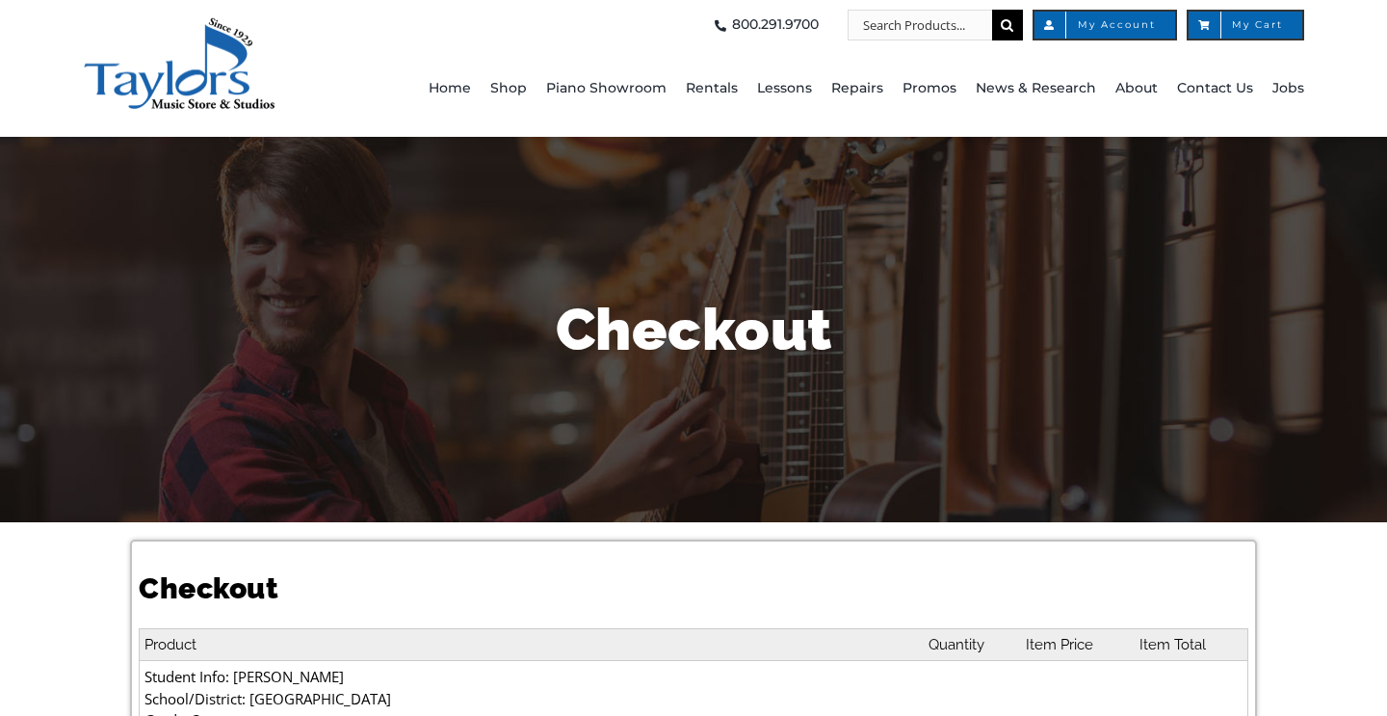
select select
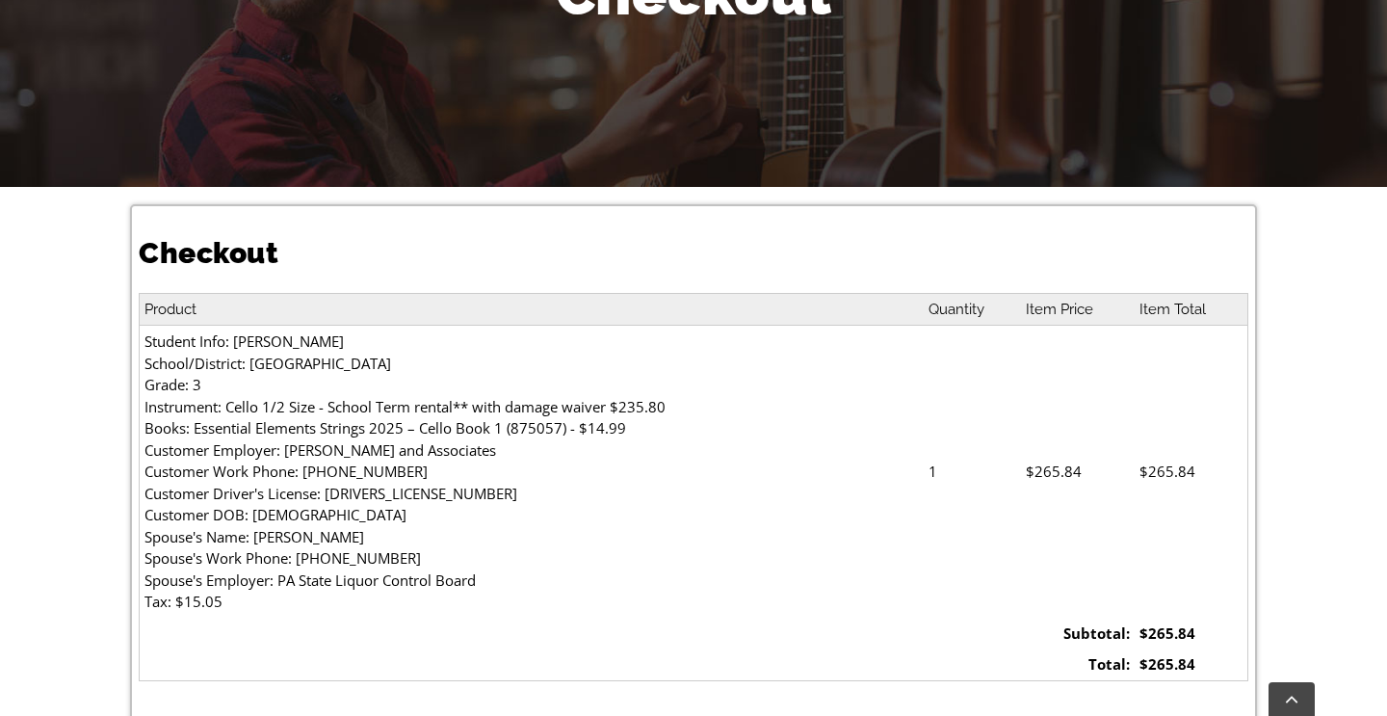
scroll to position [358, 0]
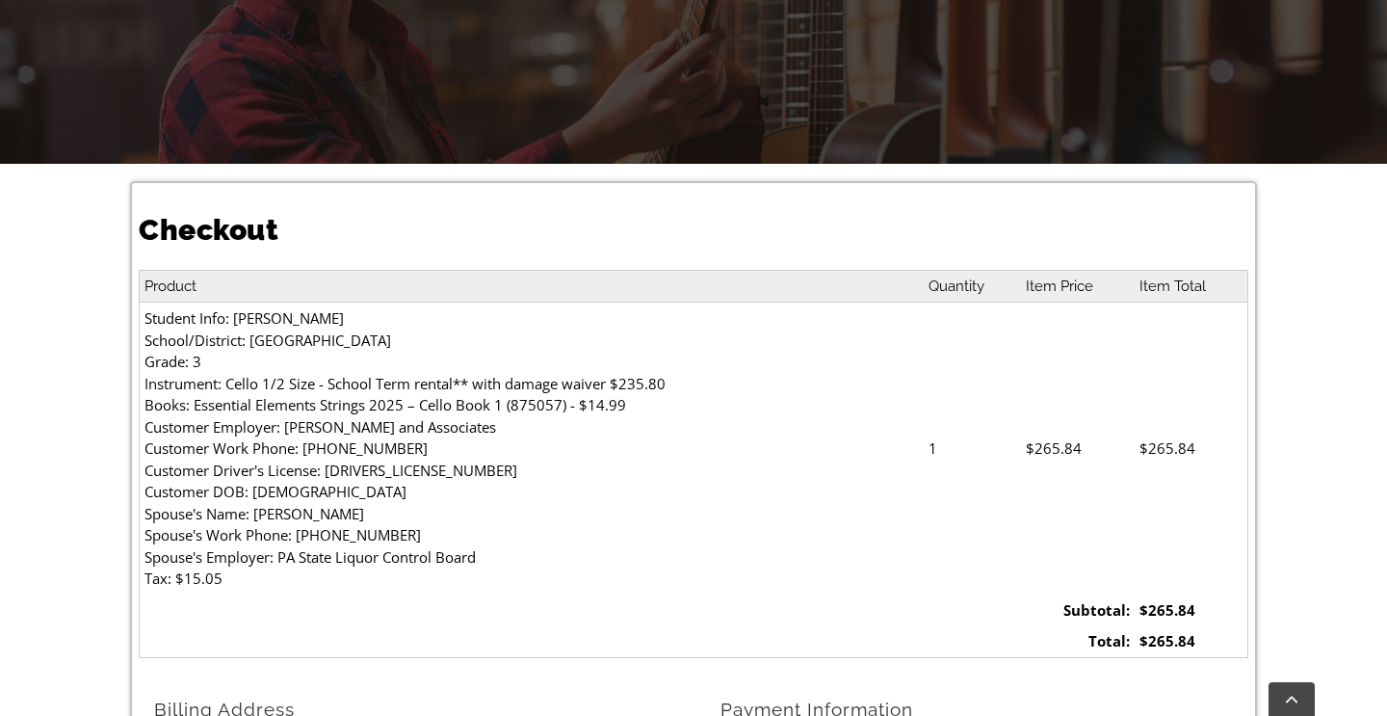
click at [340, 356] on td "Student Info: [PERSON_NAME][GEOGRAPHIC_DATA]/District: [GEOGRAPHIC_DATA] Grade:…" at bounding box center [532, 449] width 784 height 292
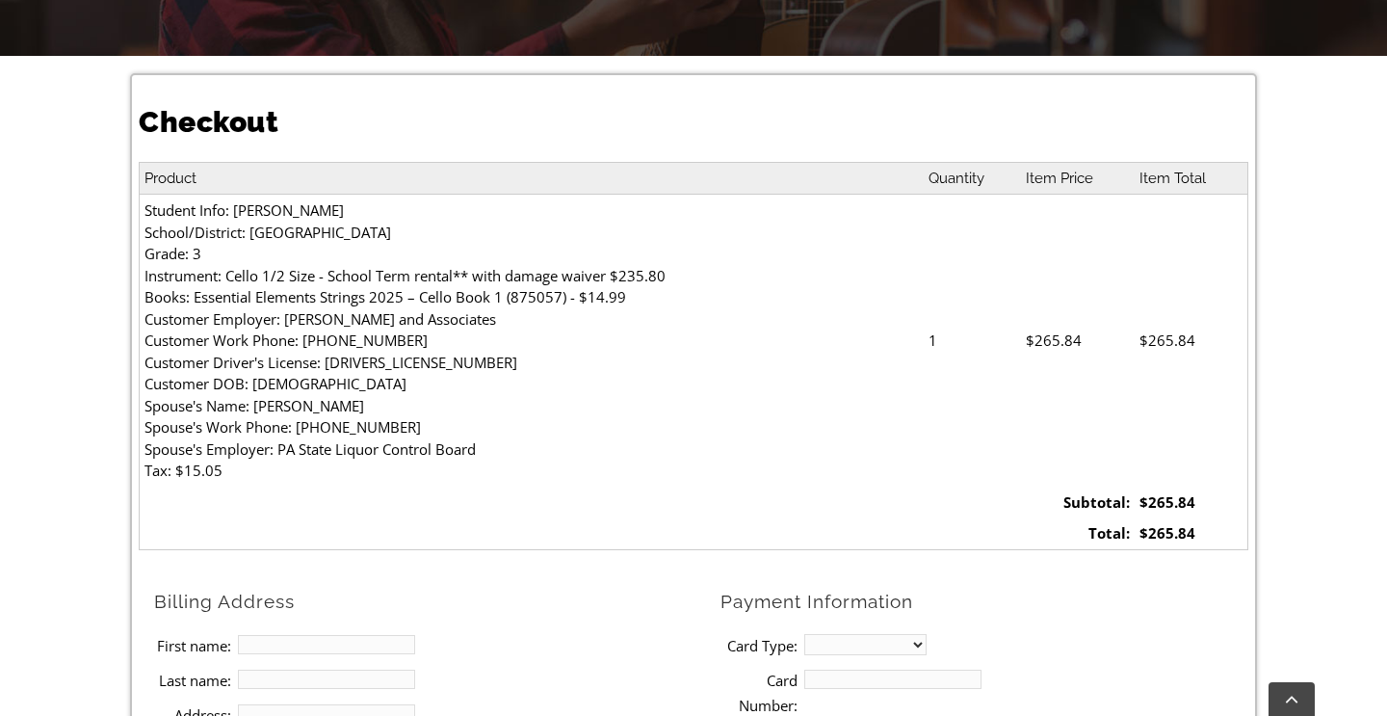
scroll to position [466, 0]
click at [365, 346] on td "Student Info: [PERSON_NAME][GEOGRAPHIC_DATA]/District: [GEOGRAPHIC_DATA] Grade:…" at bounding box center [532, 341] width 784 height 292
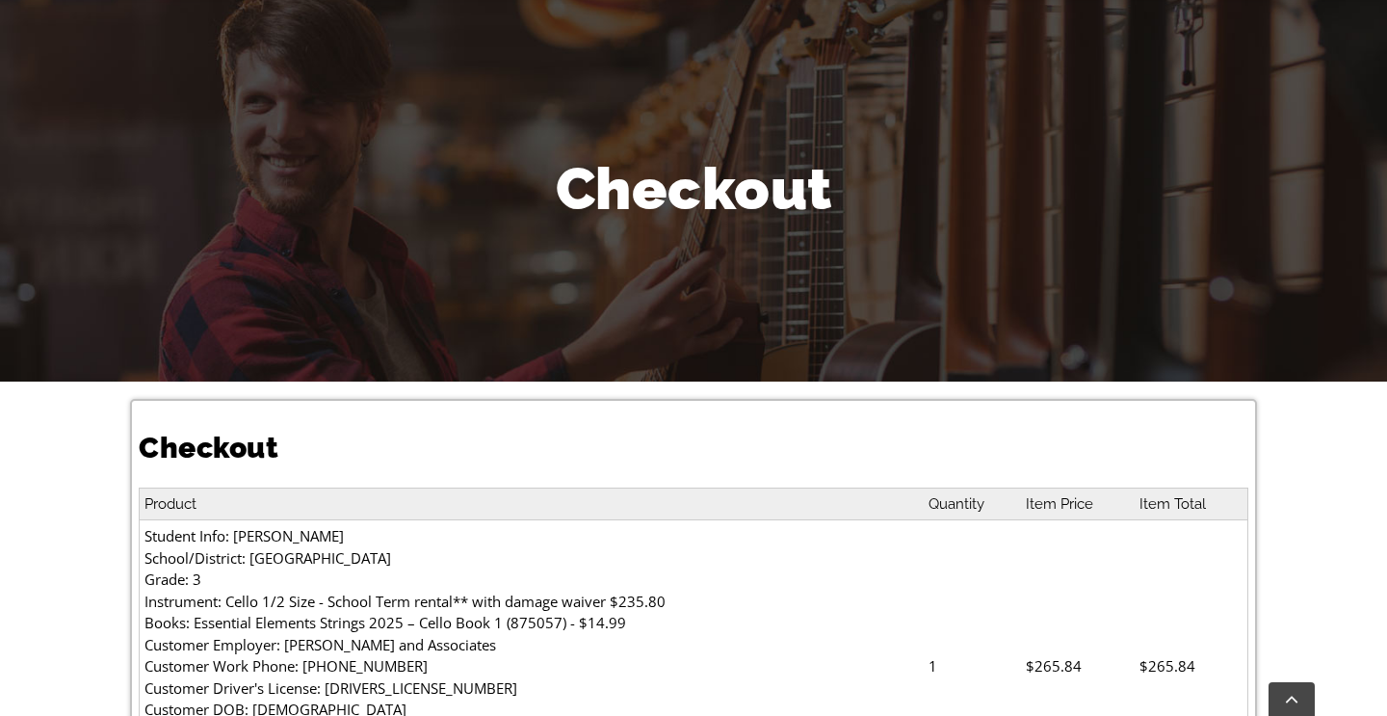
scroll to position [579, 0]
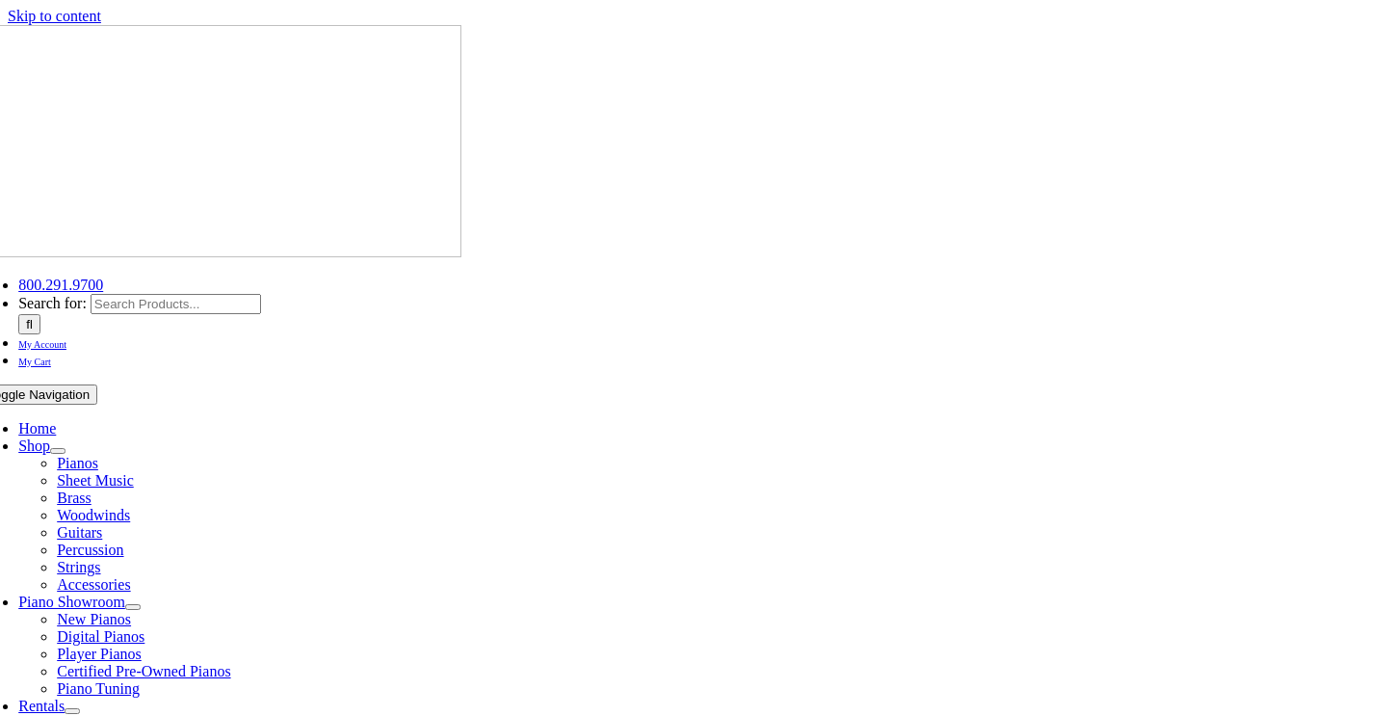
select select "PA"
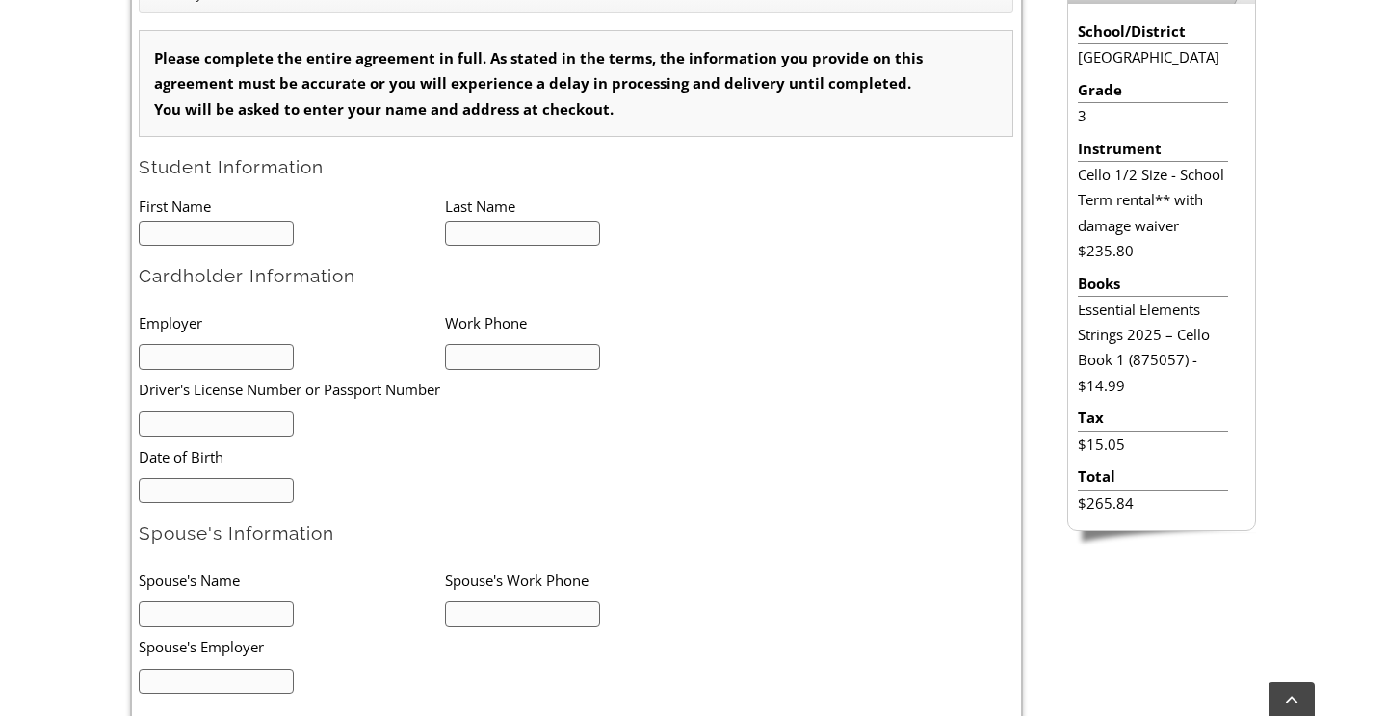
scroll to position [592, 0]
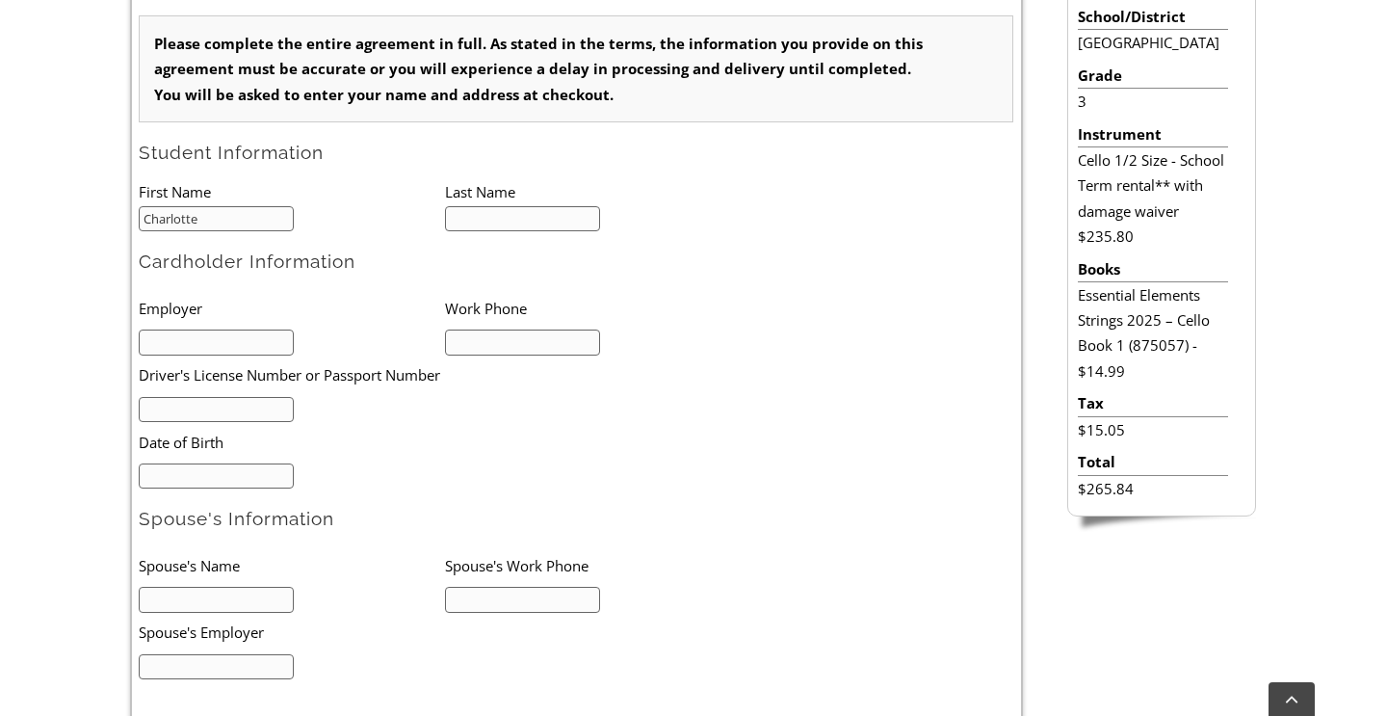
type input "Charlotte"
type input "Thomas"
type input "Goldschmitt and Associates"
type input "3025476596"
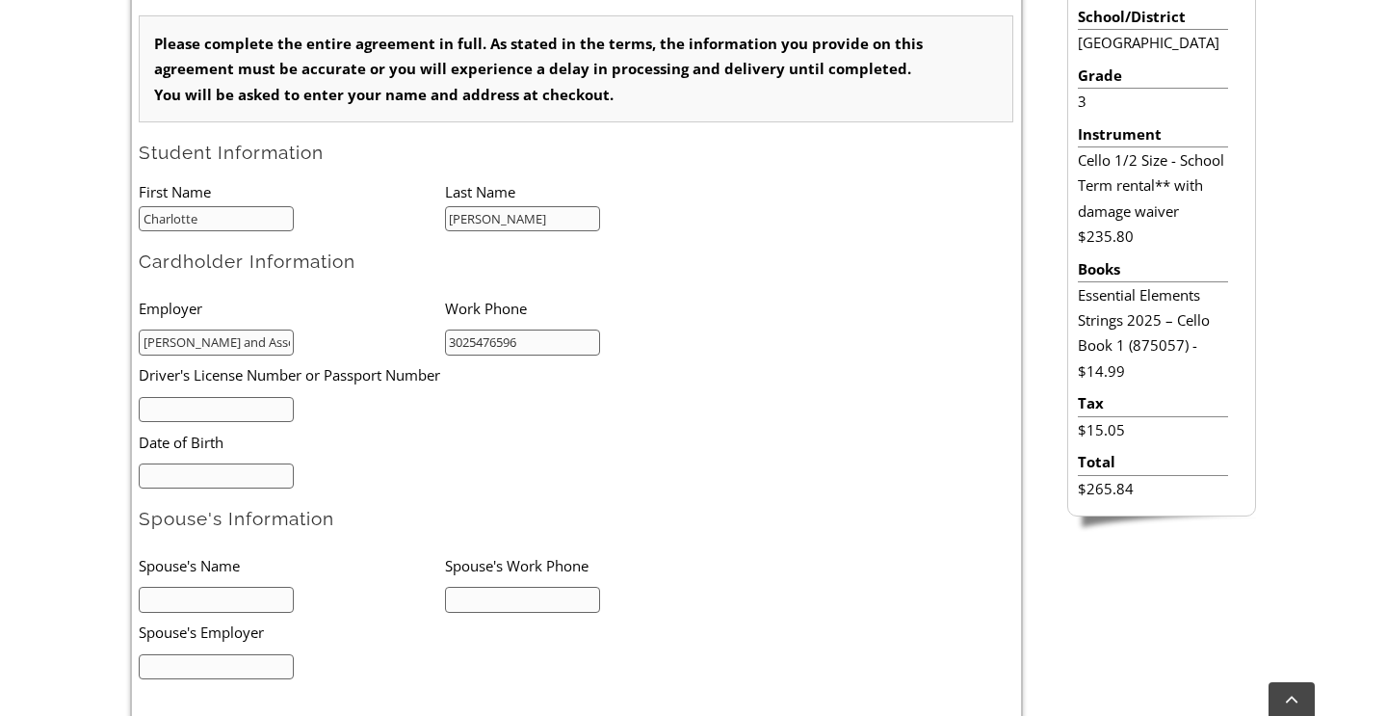
click at [264, 402] on input "text" at bounding box center [216, 410] width 155 height 26
type input "28756916"
type input "09/27/1989"
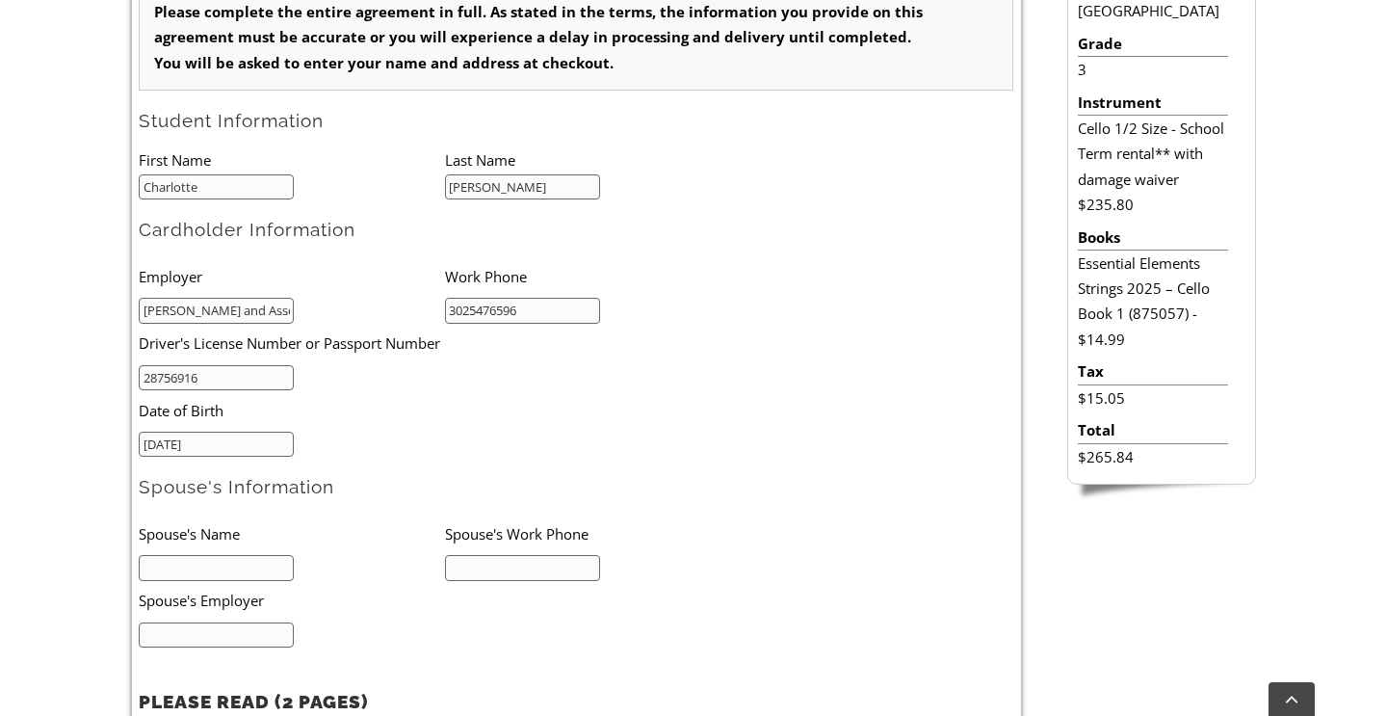
scroll to position [644, 0]
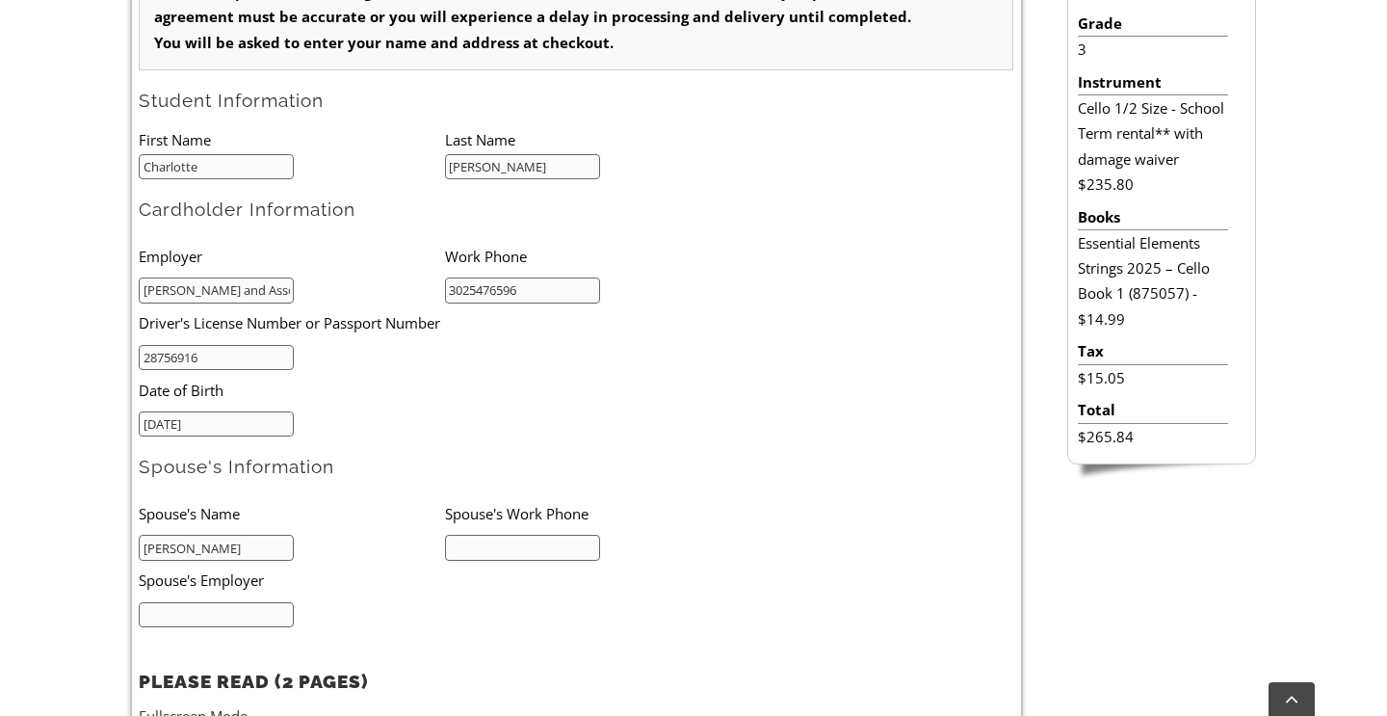
type input "Justin Thomas"
type input "6104443052"
click at [196, 619] on input "text" at bounding box center [216, 615] width 155 height 26
type input "PA State Liquor Control Board"
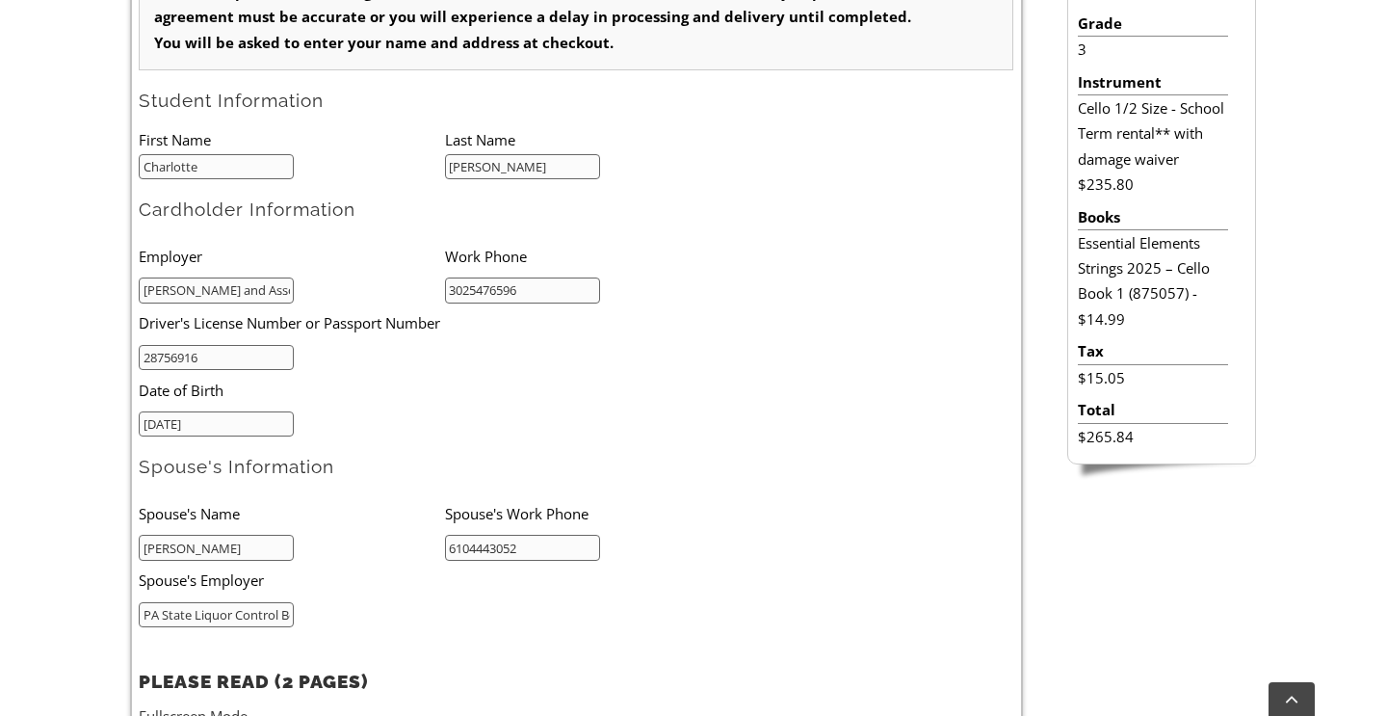
click at [683, 561] on li "Spouse's Employer" at bounding box center [414, 581] width 551 height 40
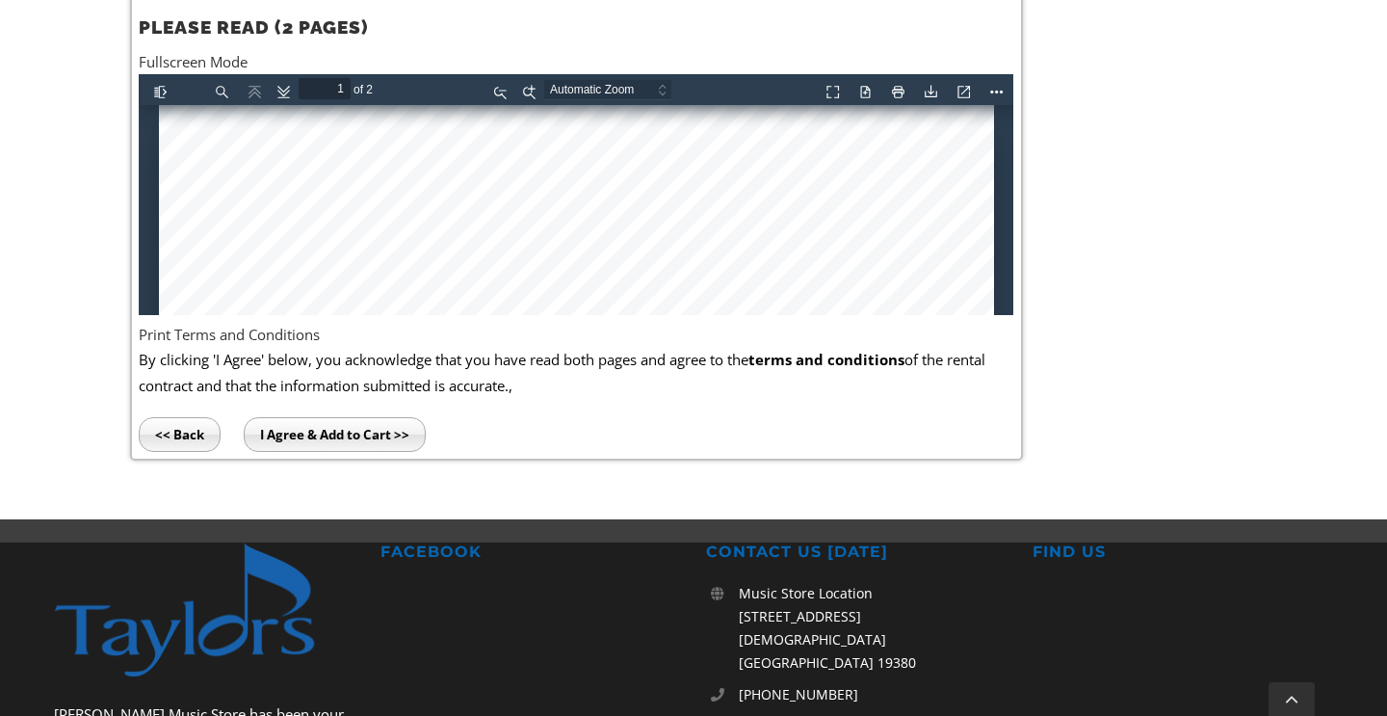
scroll to position [1307, 0]
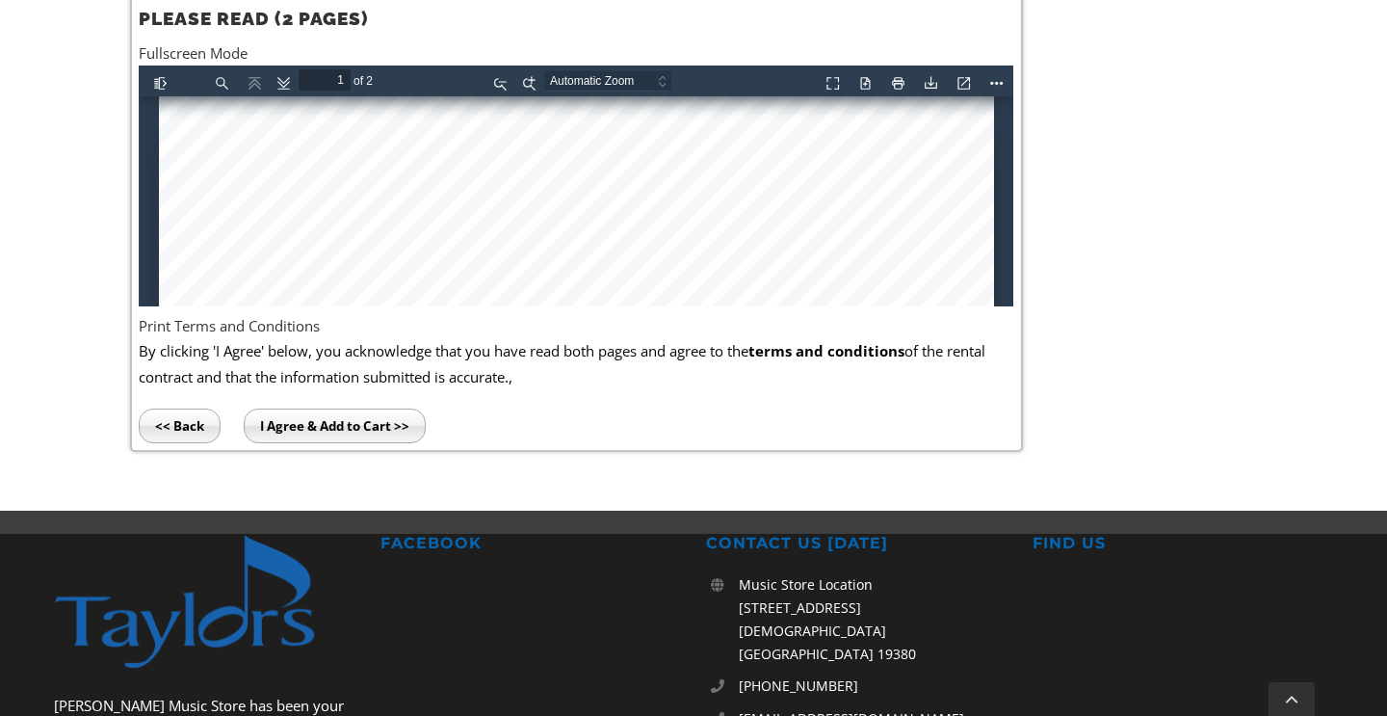
click at [339, 416] on input "I Agree & Add to Cart >>" at bounding box center [335, 426] width 182 height 35
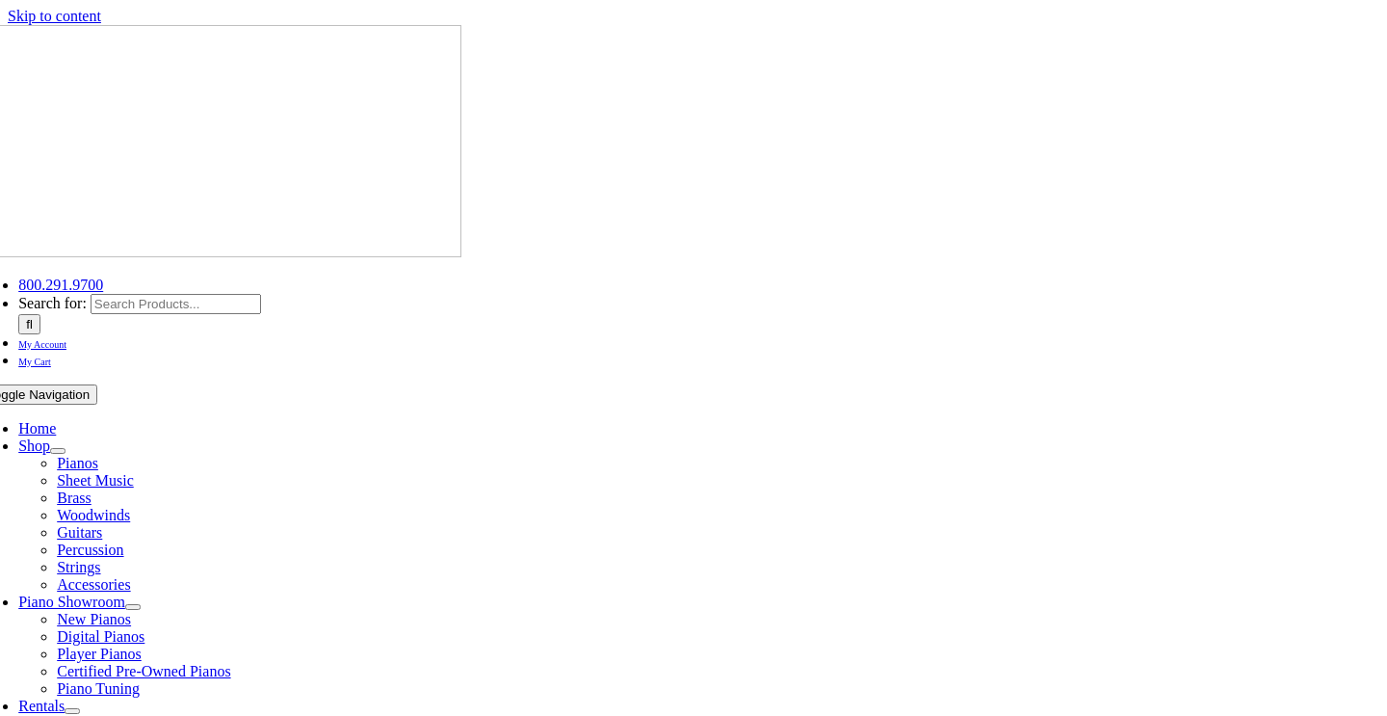
select select "PA"
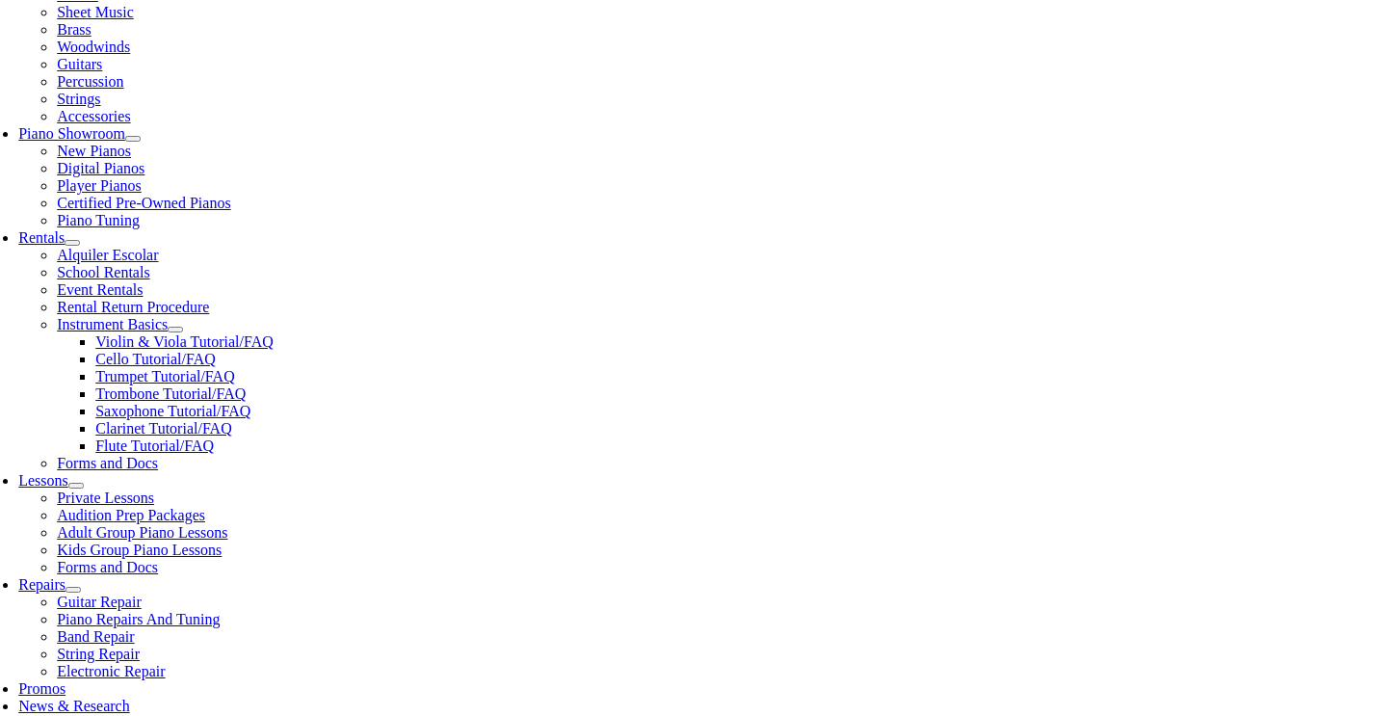
scroll to position [457, 0]
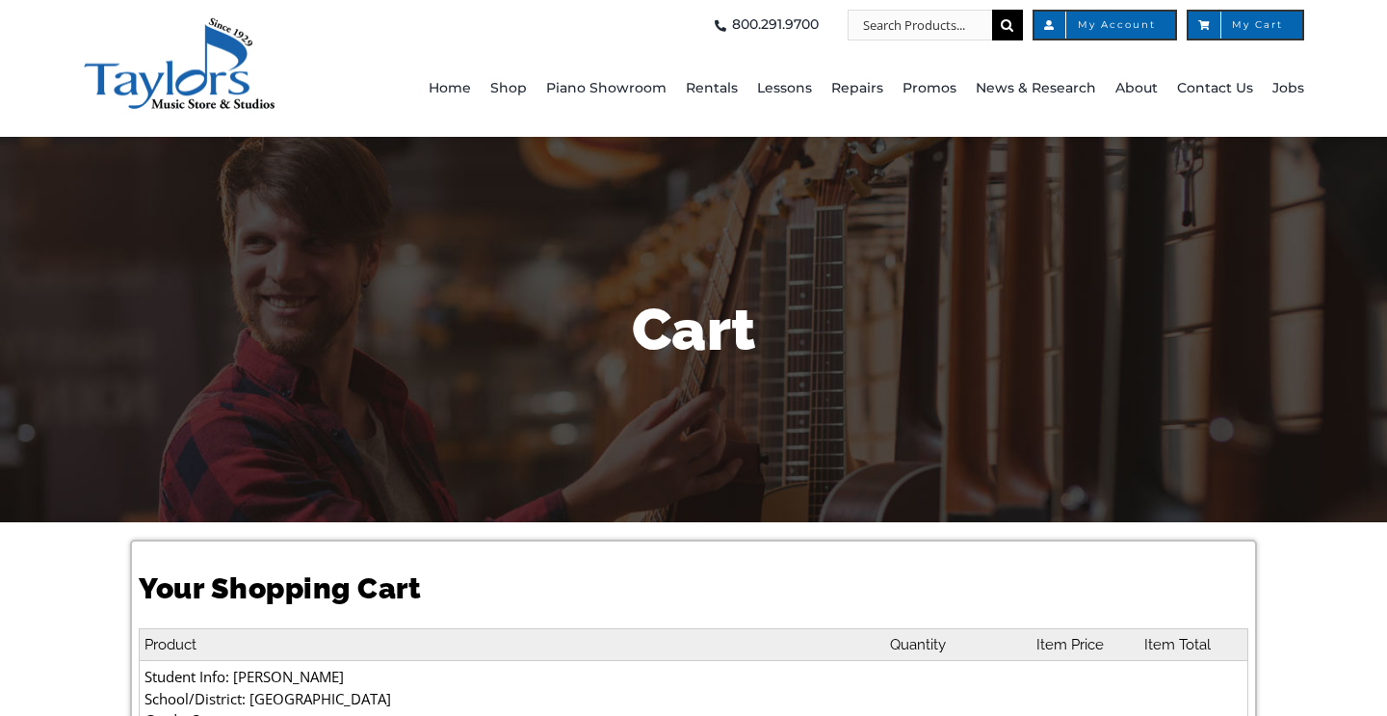
select select "PA"
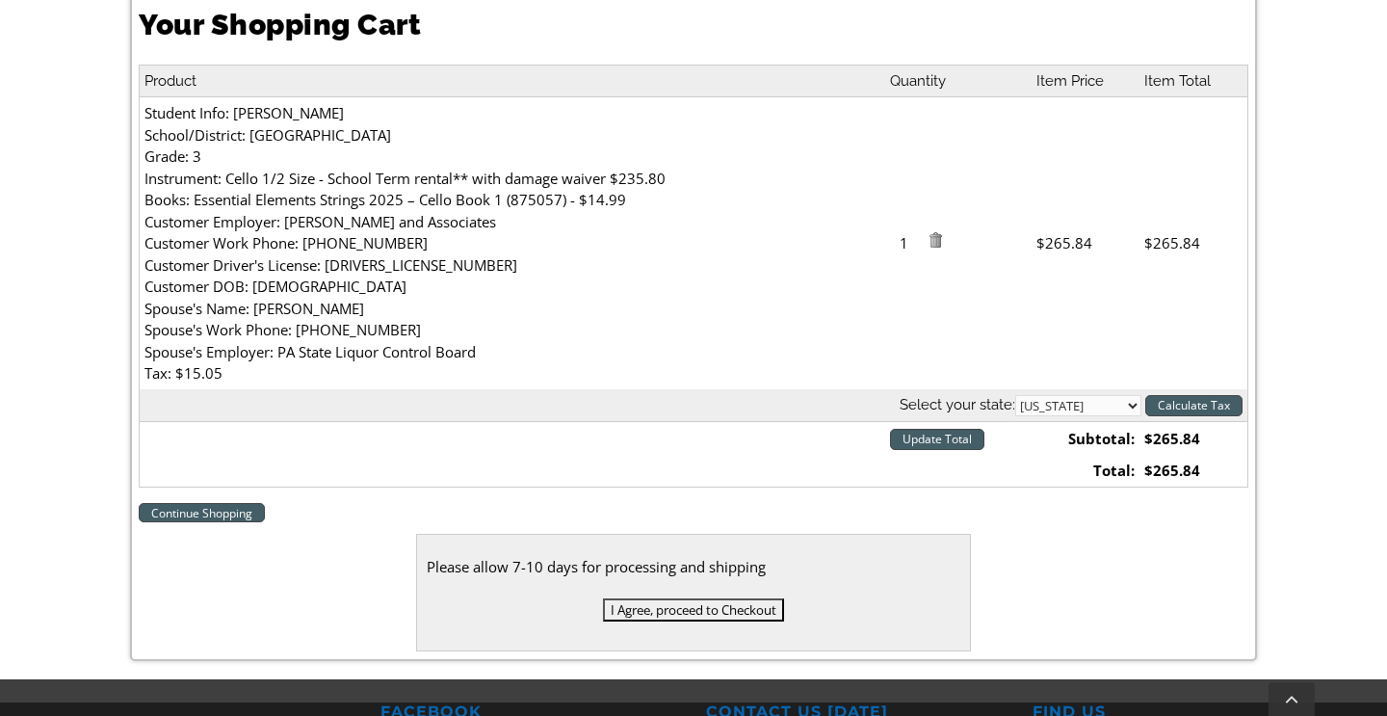
scroll to position [564, 0]
click at [750, 598] on input "I Agree, proceed to Checkout" at bounding box center [693, 609] width 181 height 23
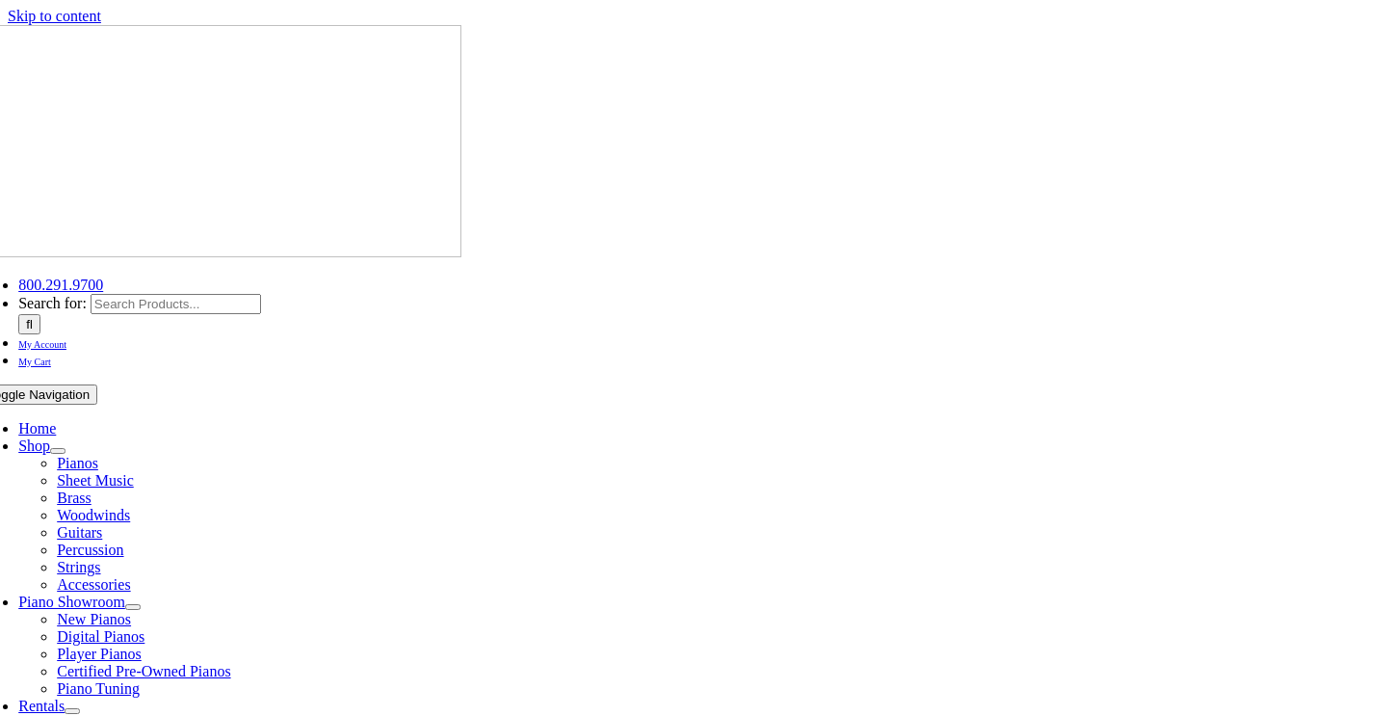
select select
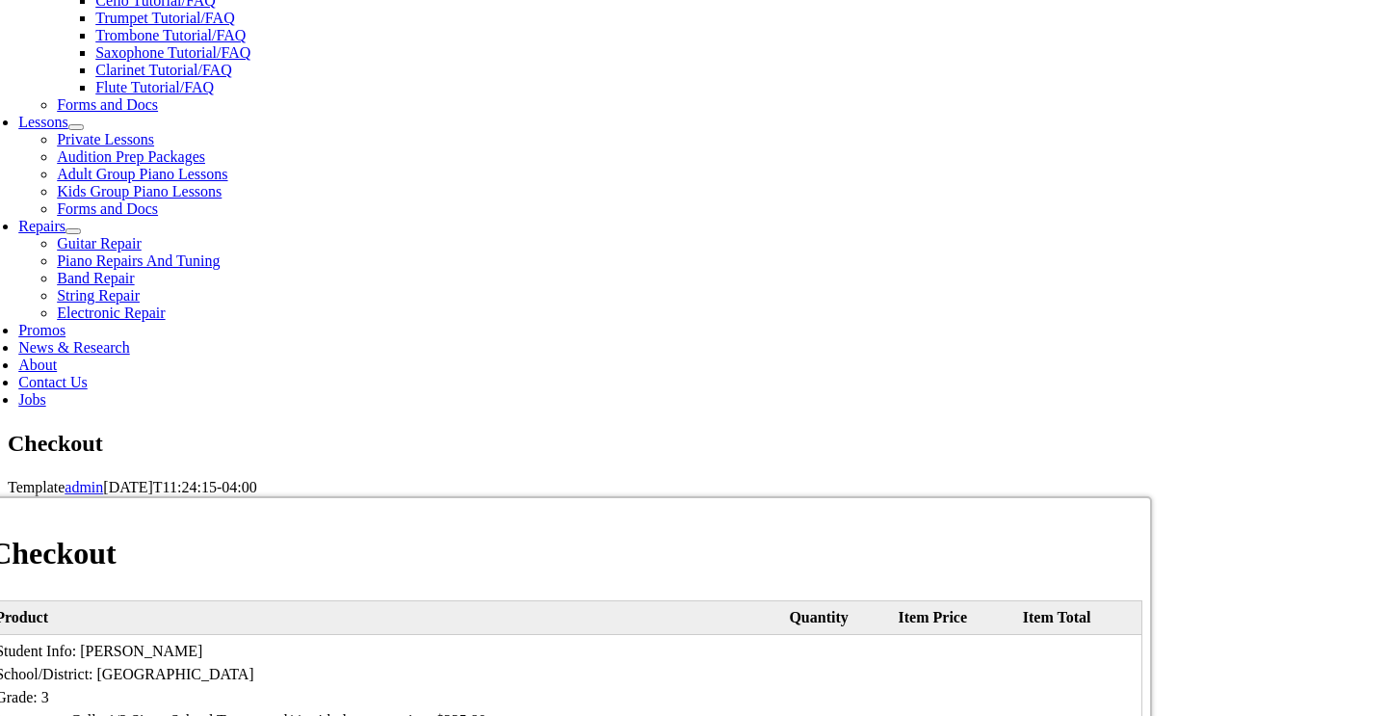
scroll to position [833, 0]
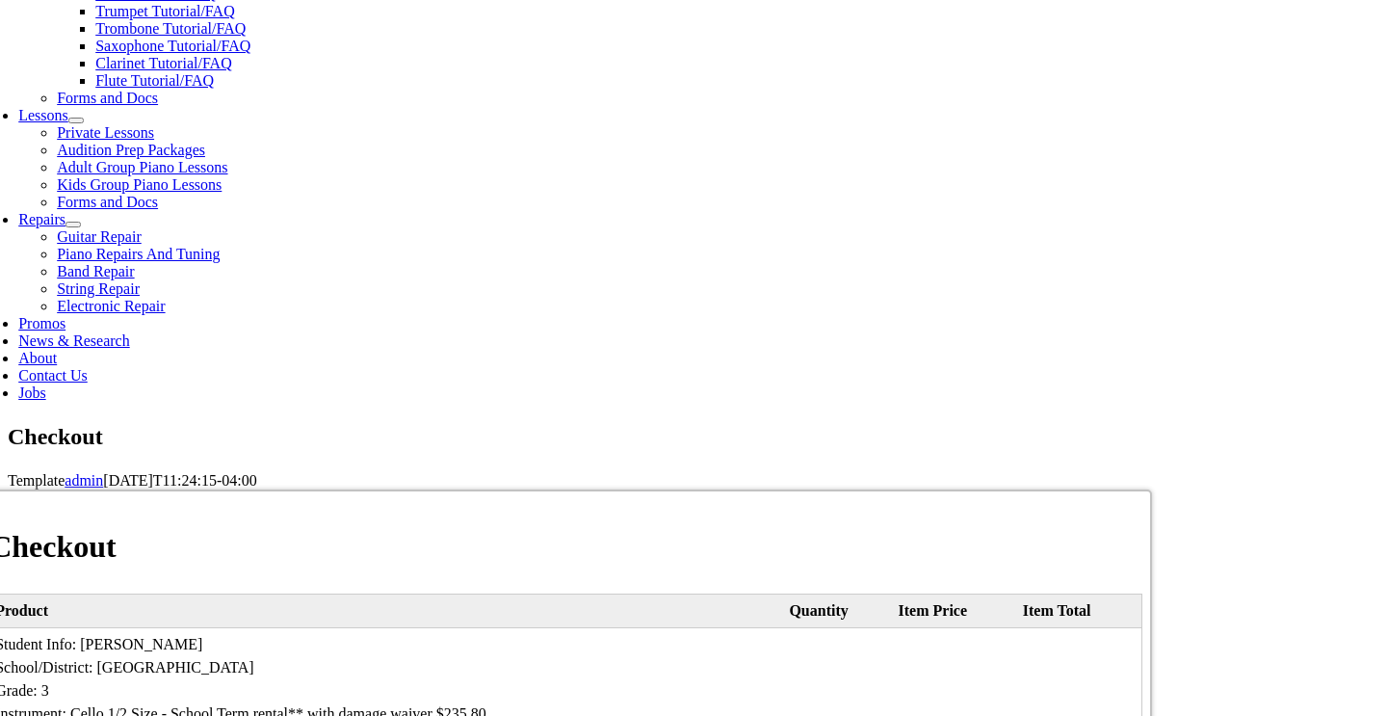
type input "[PERSON_NAME]"
type input "[STREET_ADDRESS]"
type input "[GEOGRAPHIC_DATA]"
select select "PA"
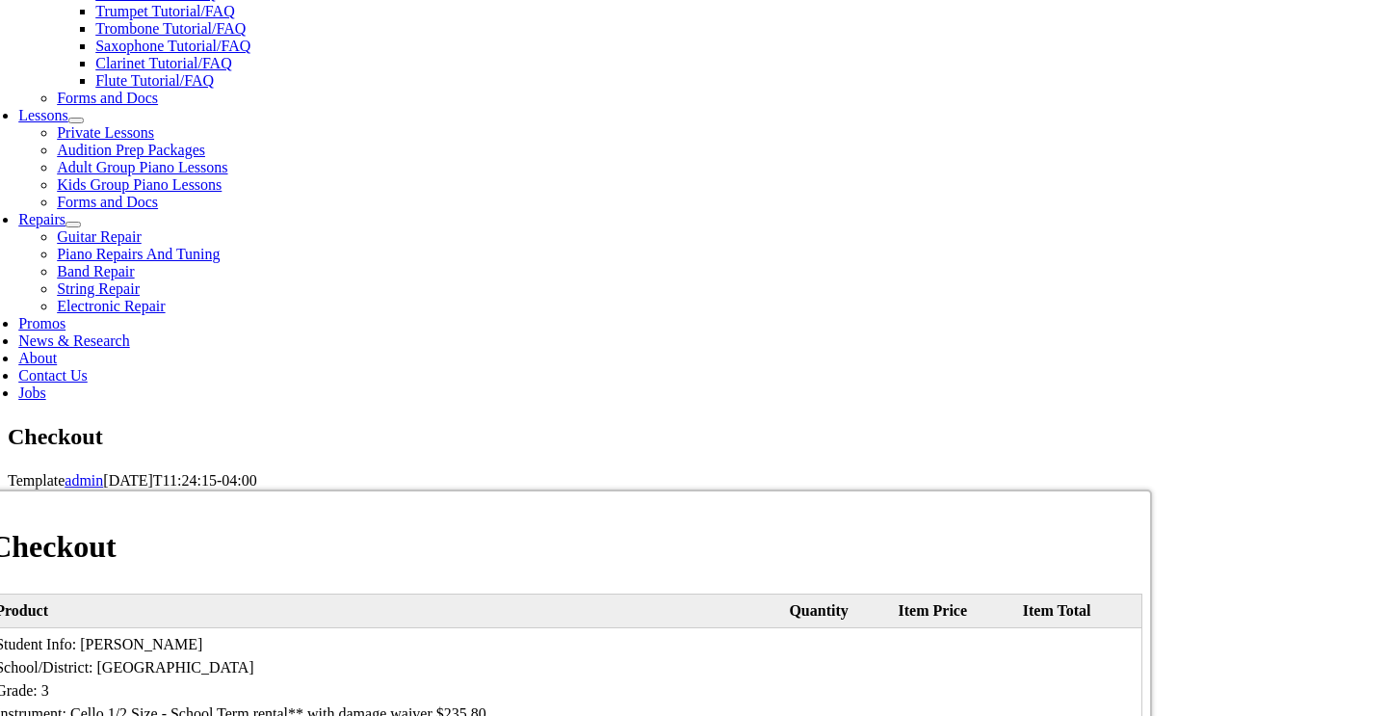
type input "19363"
select select "mastercard"
type input "[CREDIT_CARD_NUMBER]"
select select "03"
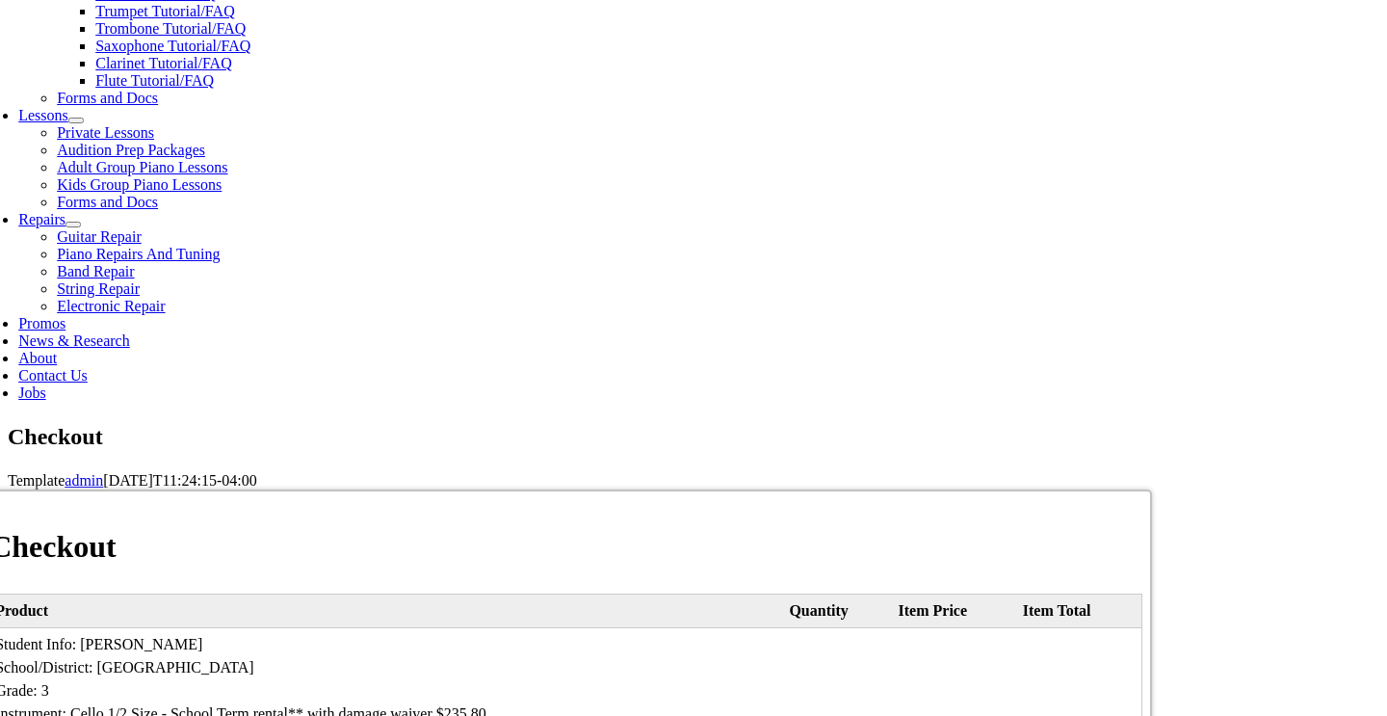
select select "2029"
type input "738"
type input "3025476596"
type input "[EMAIL_ADDRESS][DOMAIN_NAME]"
